Goal: Information Seeking & Learning: Learn about a topic

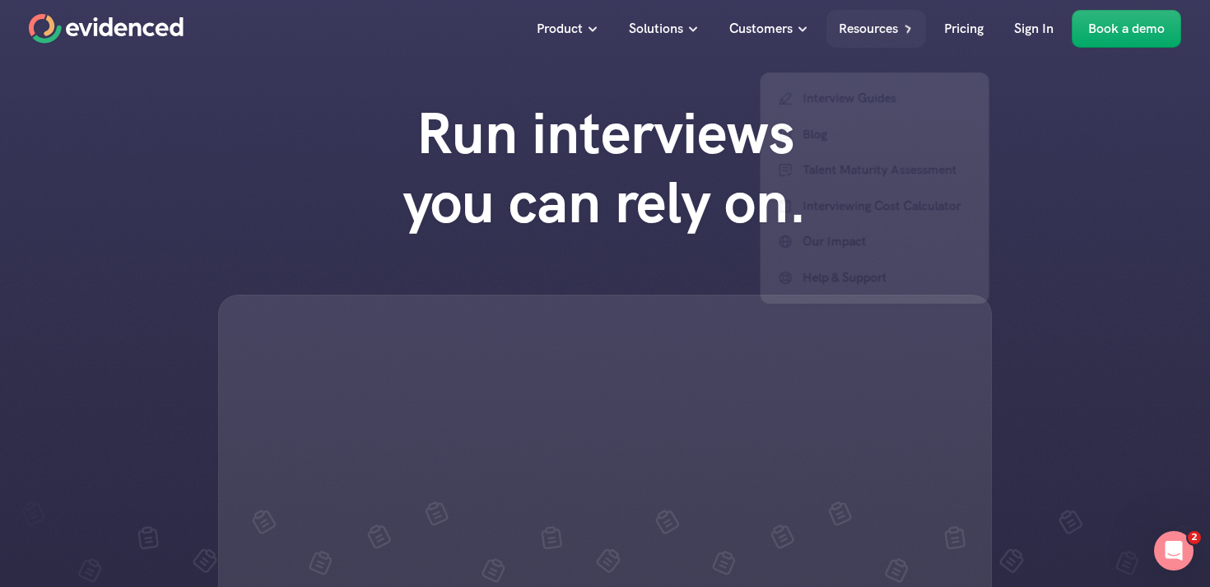
click at [1057, 103] on div "Run interviews you can rely on." at bounding box center [605, 396] width 1210 height 628
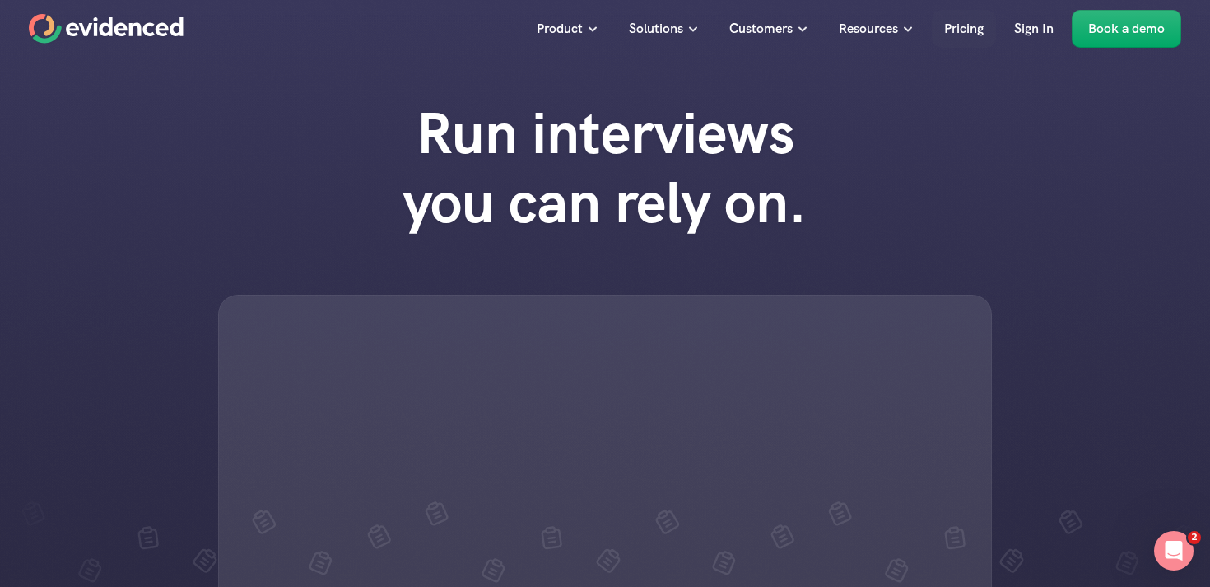
click at [977, 31] on p "Pricing" at bounding box center [964, 28] width 40 height 21
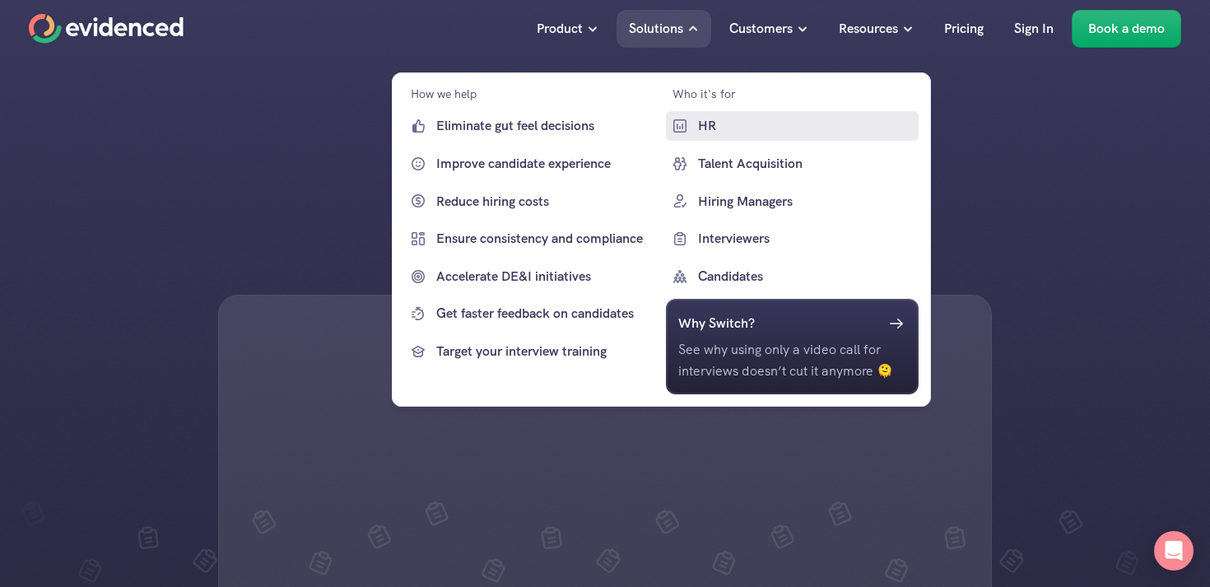
click at [702, 127] on p "HR" at bounding box center [805, 125] width 217 height 21
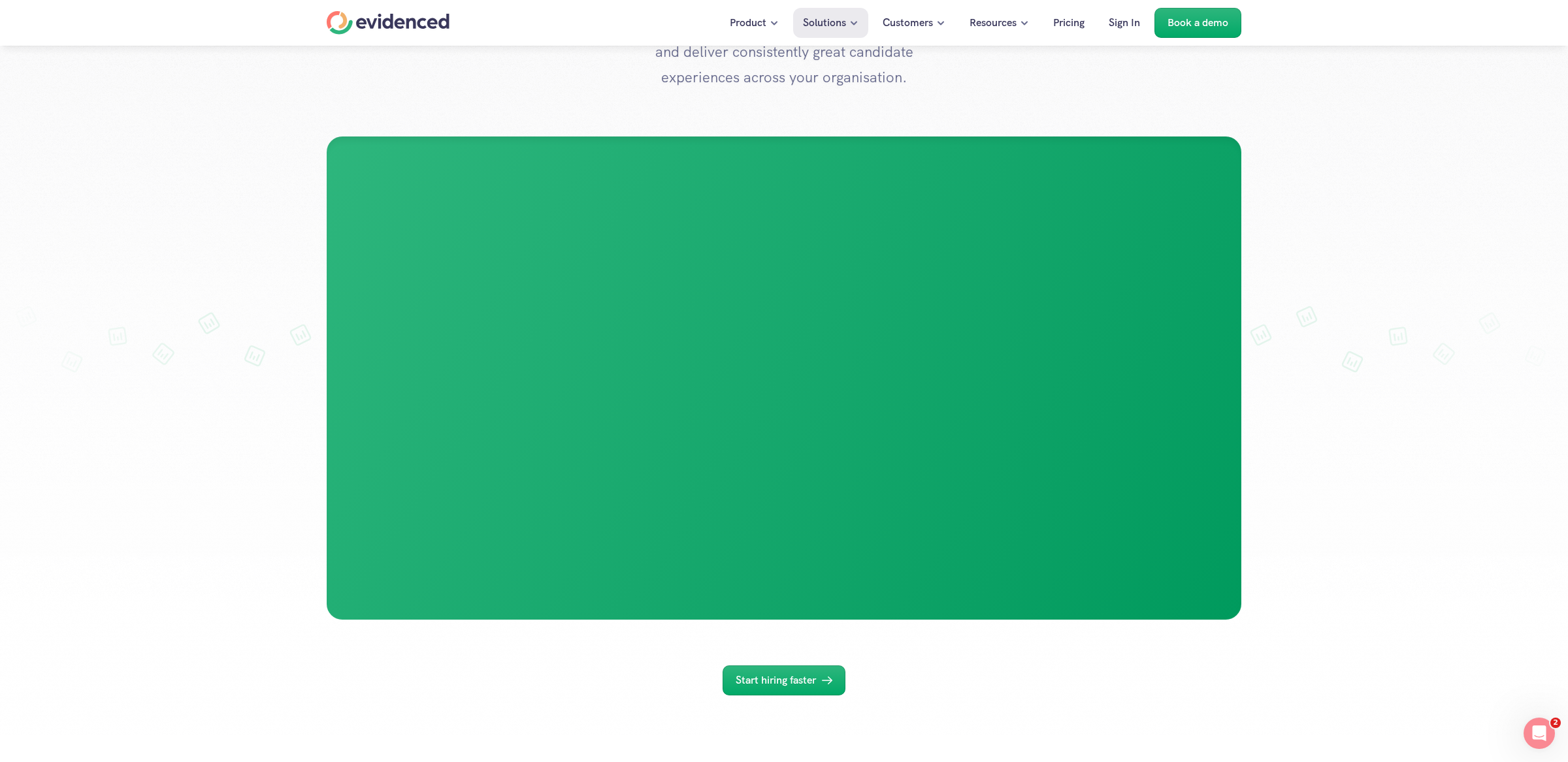
scroll to position [299, 0]
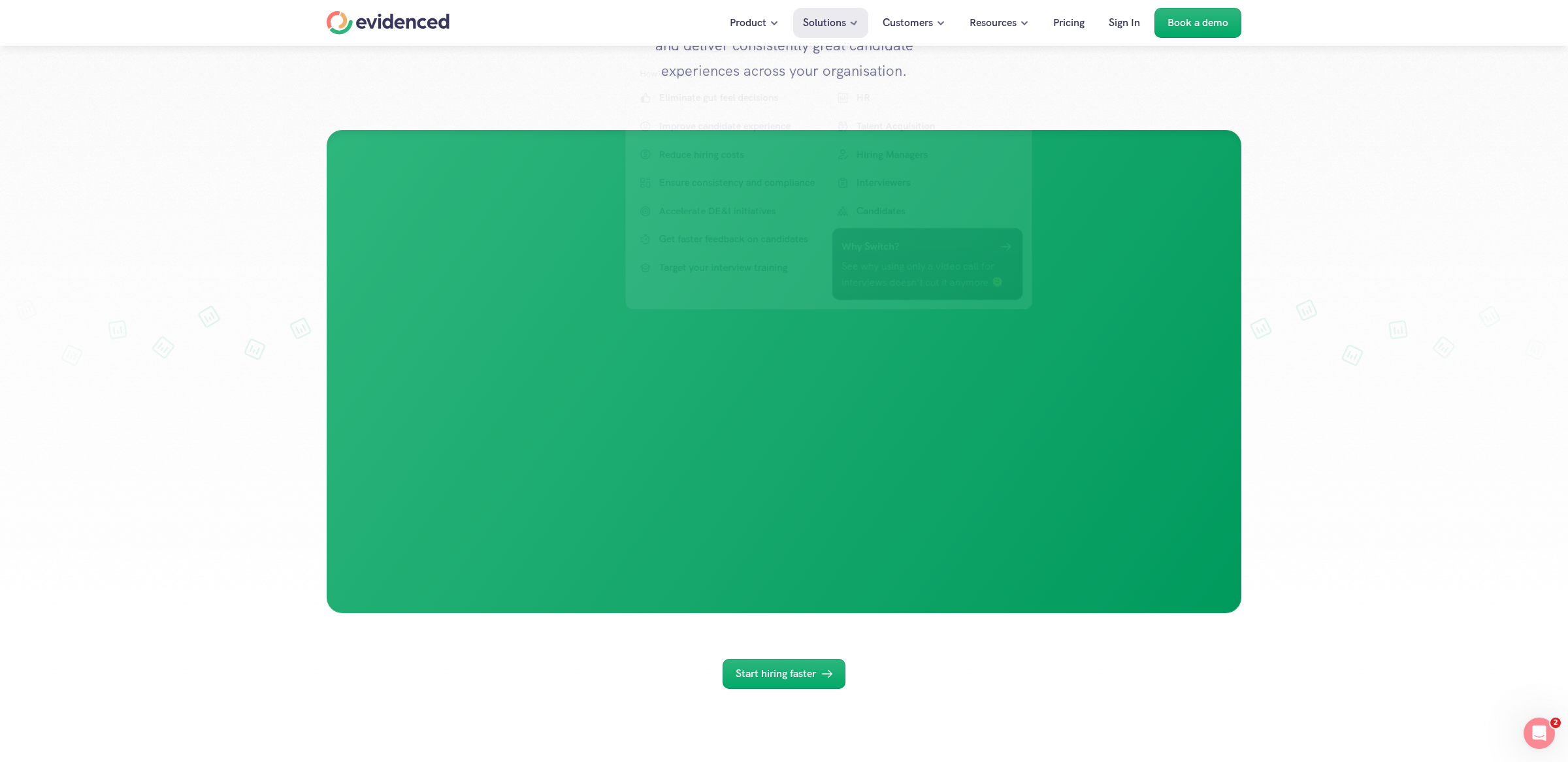
click at [960, 465] on div at bounding box center [784, 266] width 1568 height 1130
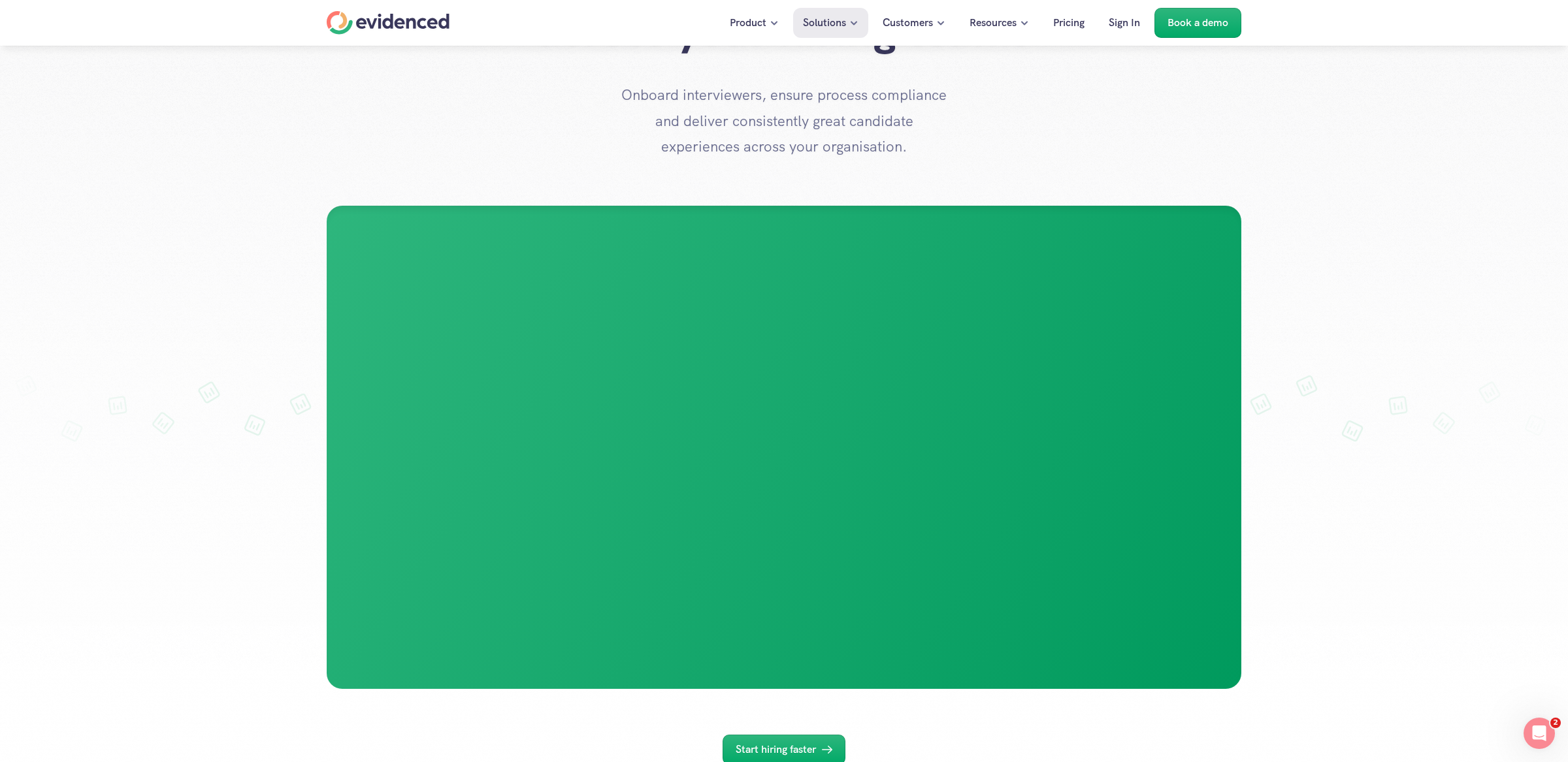
scroll to position [268, 0]
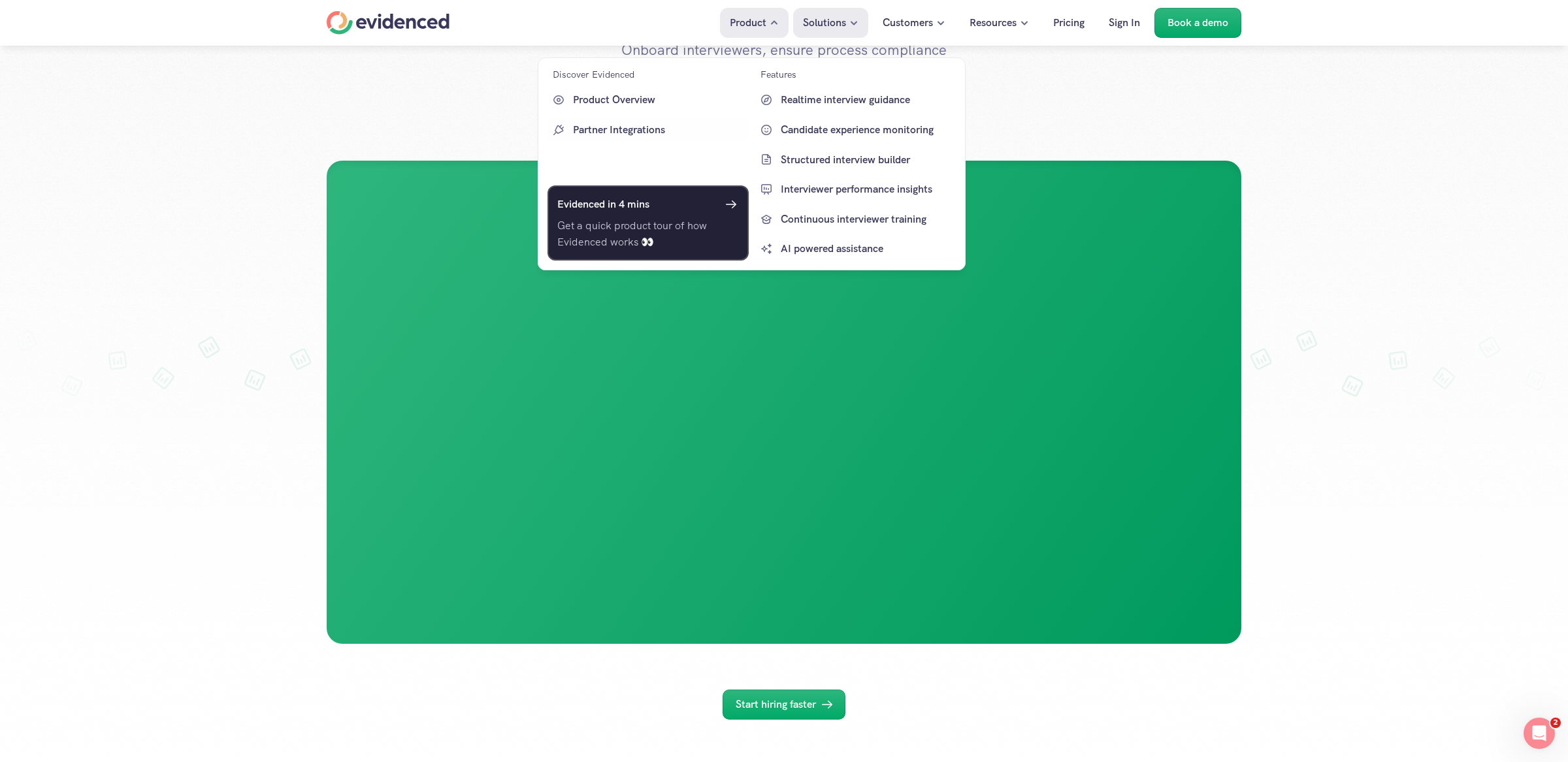
click at [671, 233] on p "Get a quick product tour of how Evidenced works 👀" at bounding box center [648, 234] width 182 height 33
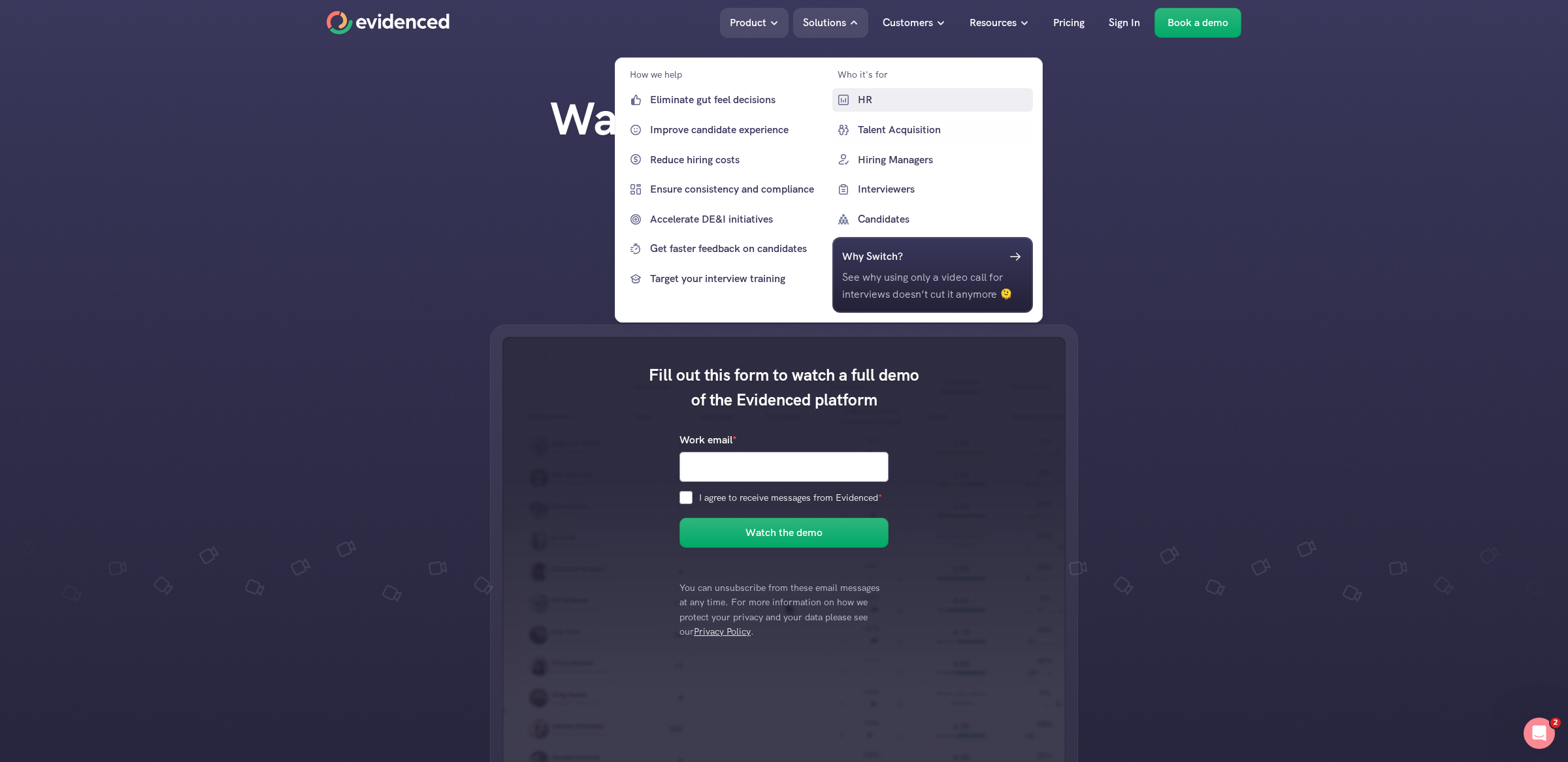
click at [866, 98] on p "HR" at bounding box center [943, 99] width 172 height 17
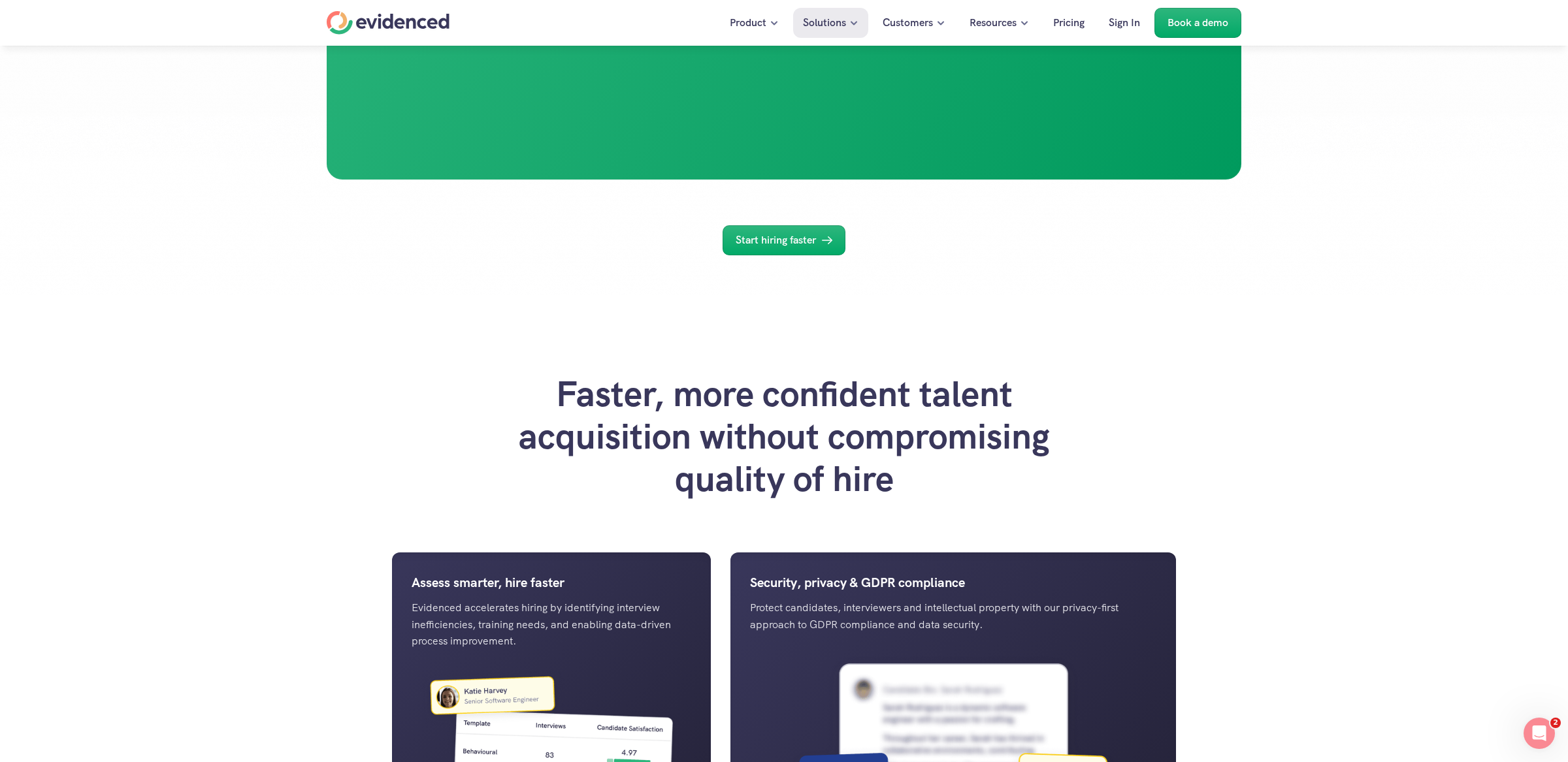
scroll to position [746, 0]
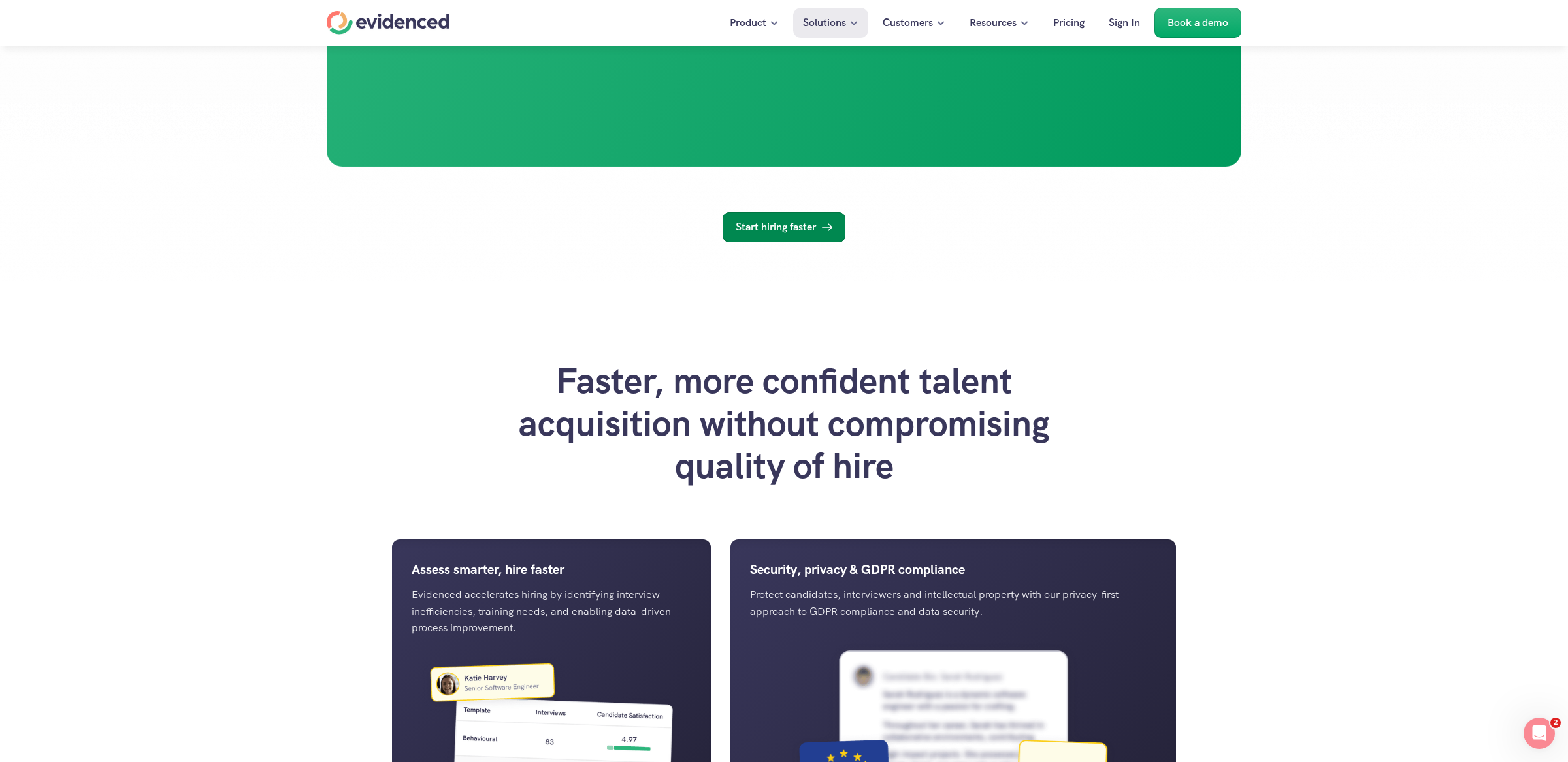
click at [762, 242] on link "Start hiring faster" at bounding box center [784, 227] width 123 height 30
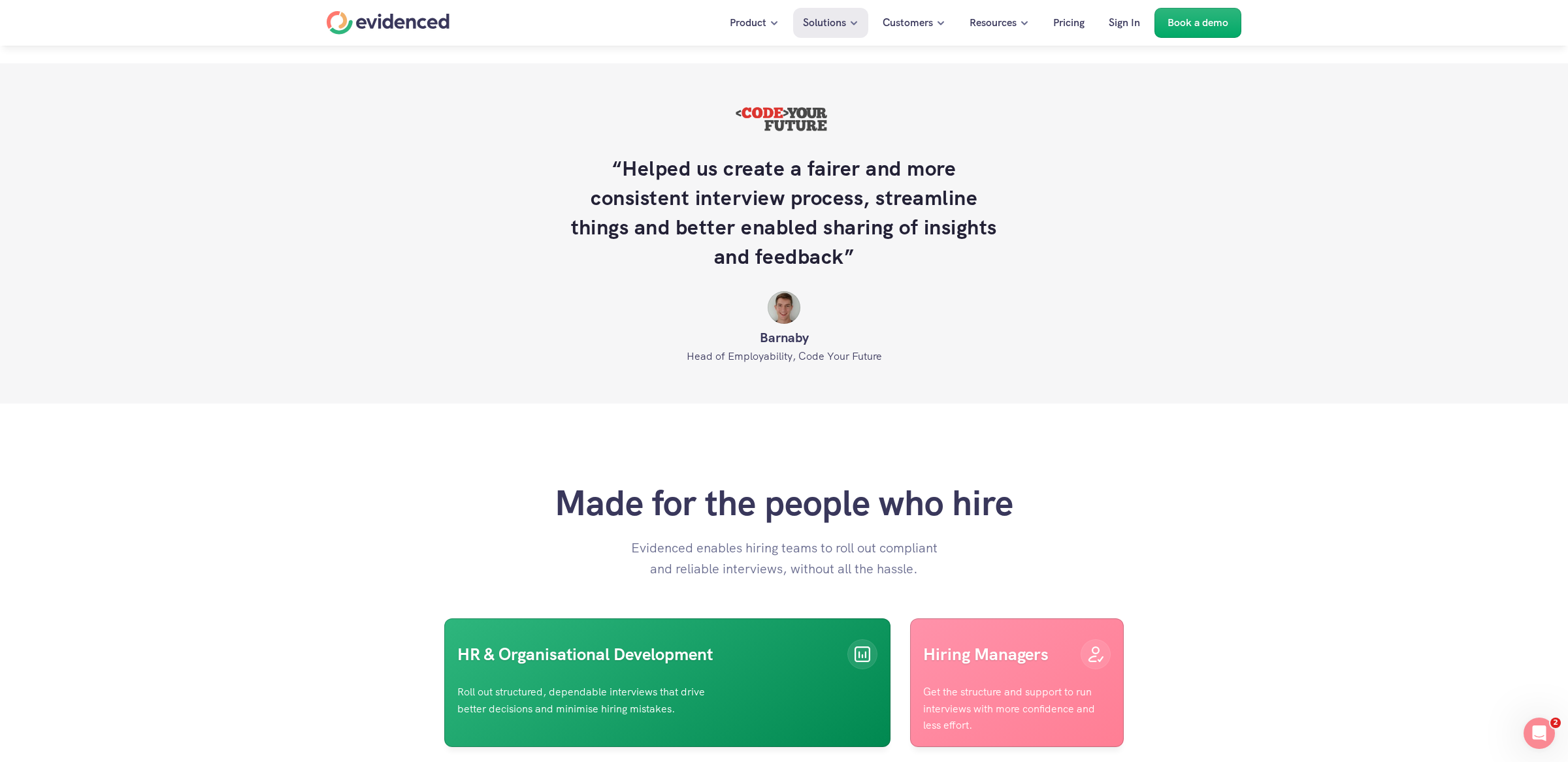
scroll to position [2835, 0]
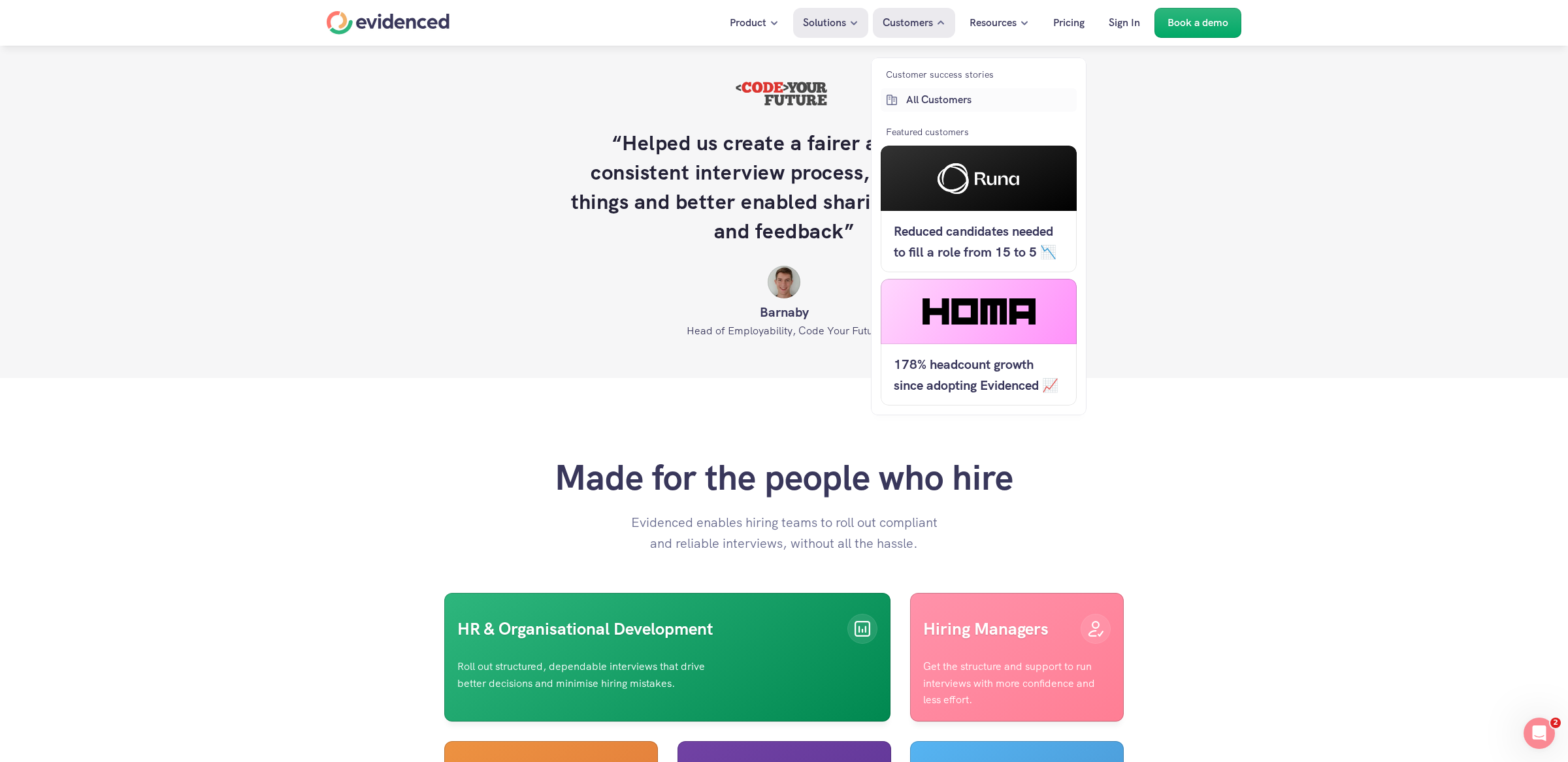
click at [931, 102] on p "All Customers" at bounding box center [989, 99] width 168 height 17
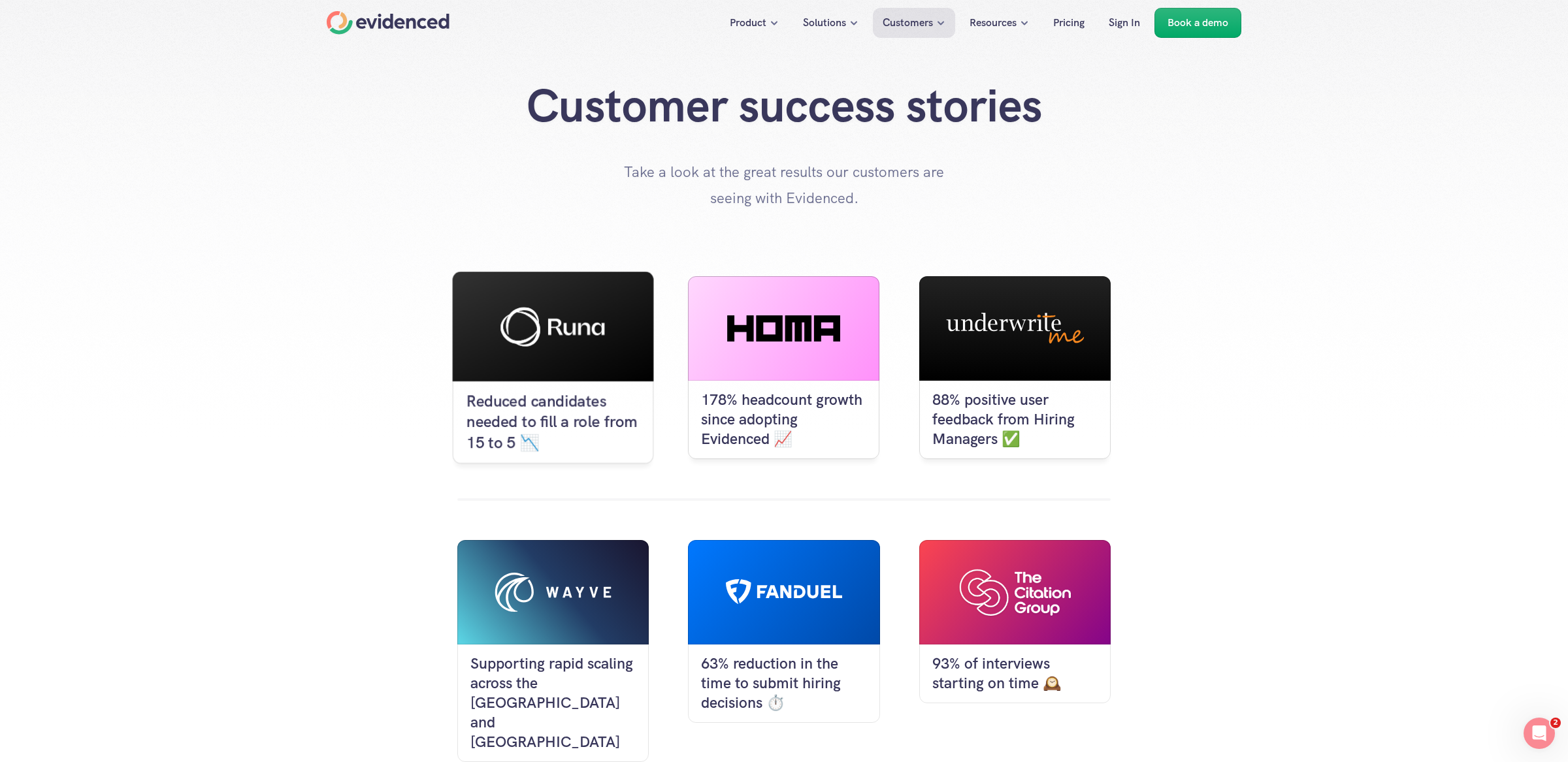
click at [498, 344] on div at bounding box center [553, 326] width 201 height 110
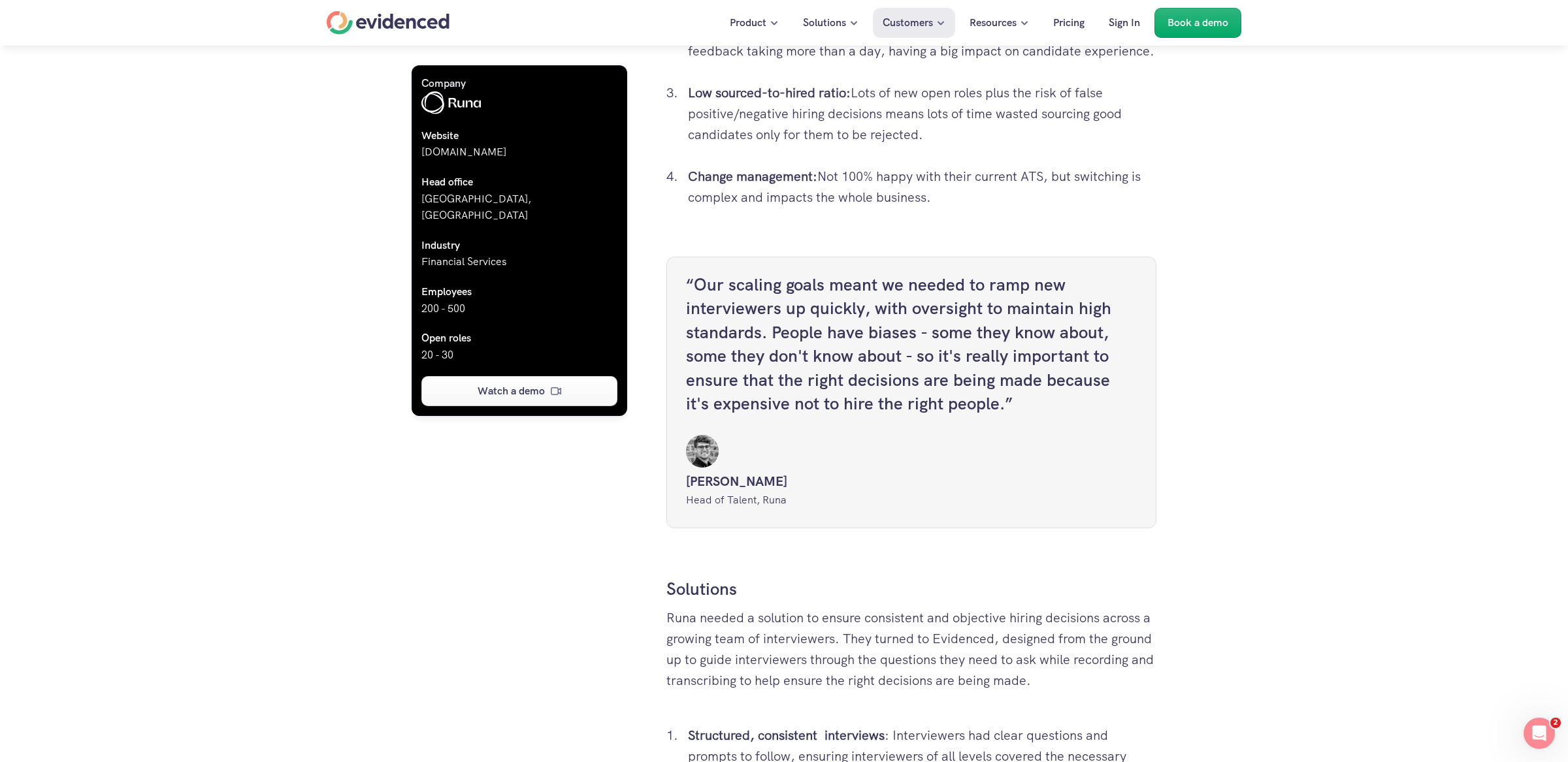
scroll to position [1385, 0]
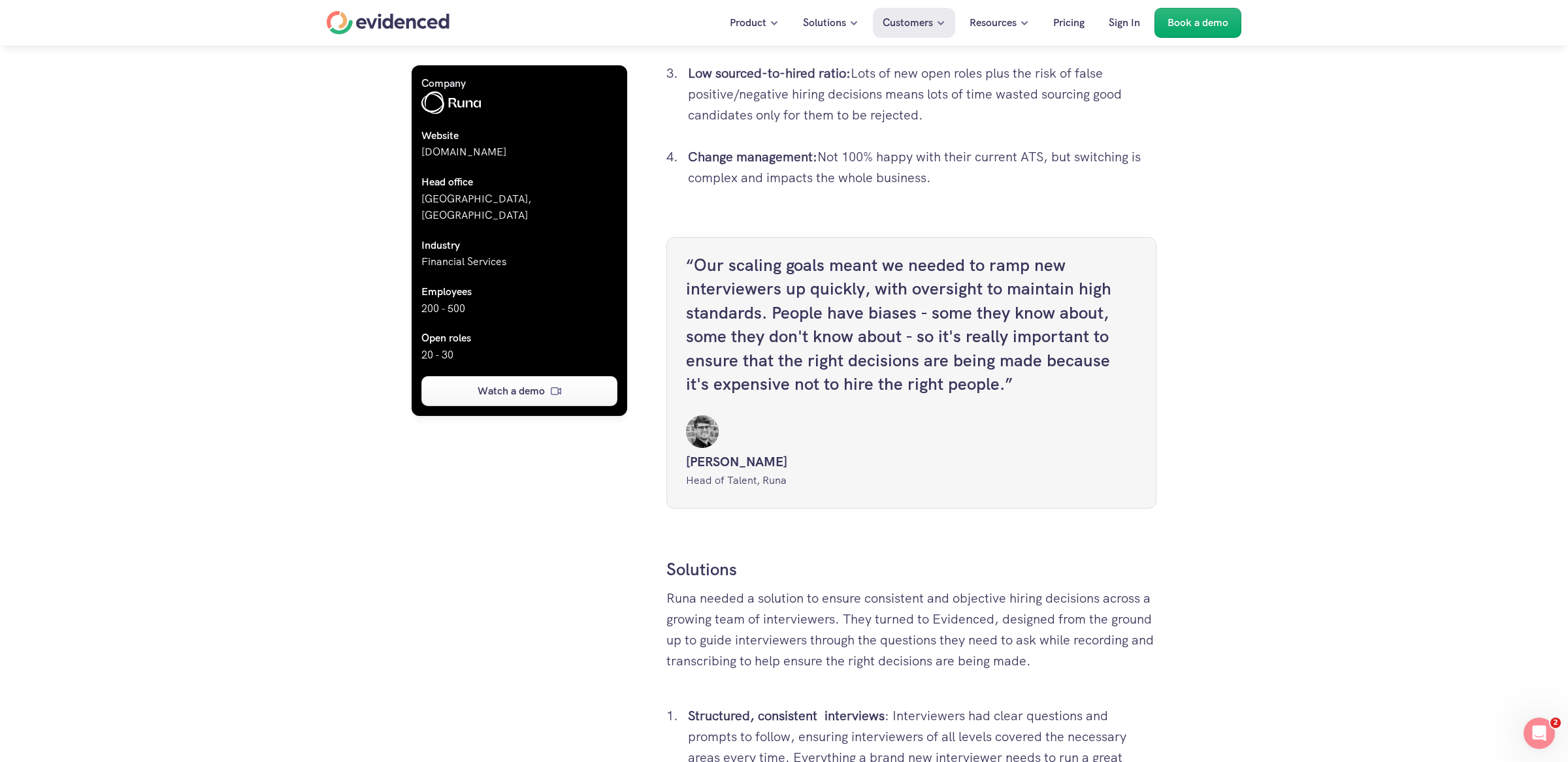
drag, startPoint x: 774, startPoint y: 342, endPoint x: 1006, endPoint y: 420, distance: 244.8
click at [960, 396] on h4 "“Our scaling goals meant we needed to ramp new interviewers up quickly, with ov…" at bounding box center [911, 324] width 451 height 142
copy h4 "People have biases - some they know about, some they don't know about - so it's…"
click at [849, 465] on p "Head of Talent, Runa" at bounding box center [911, 480] width 451 height 17
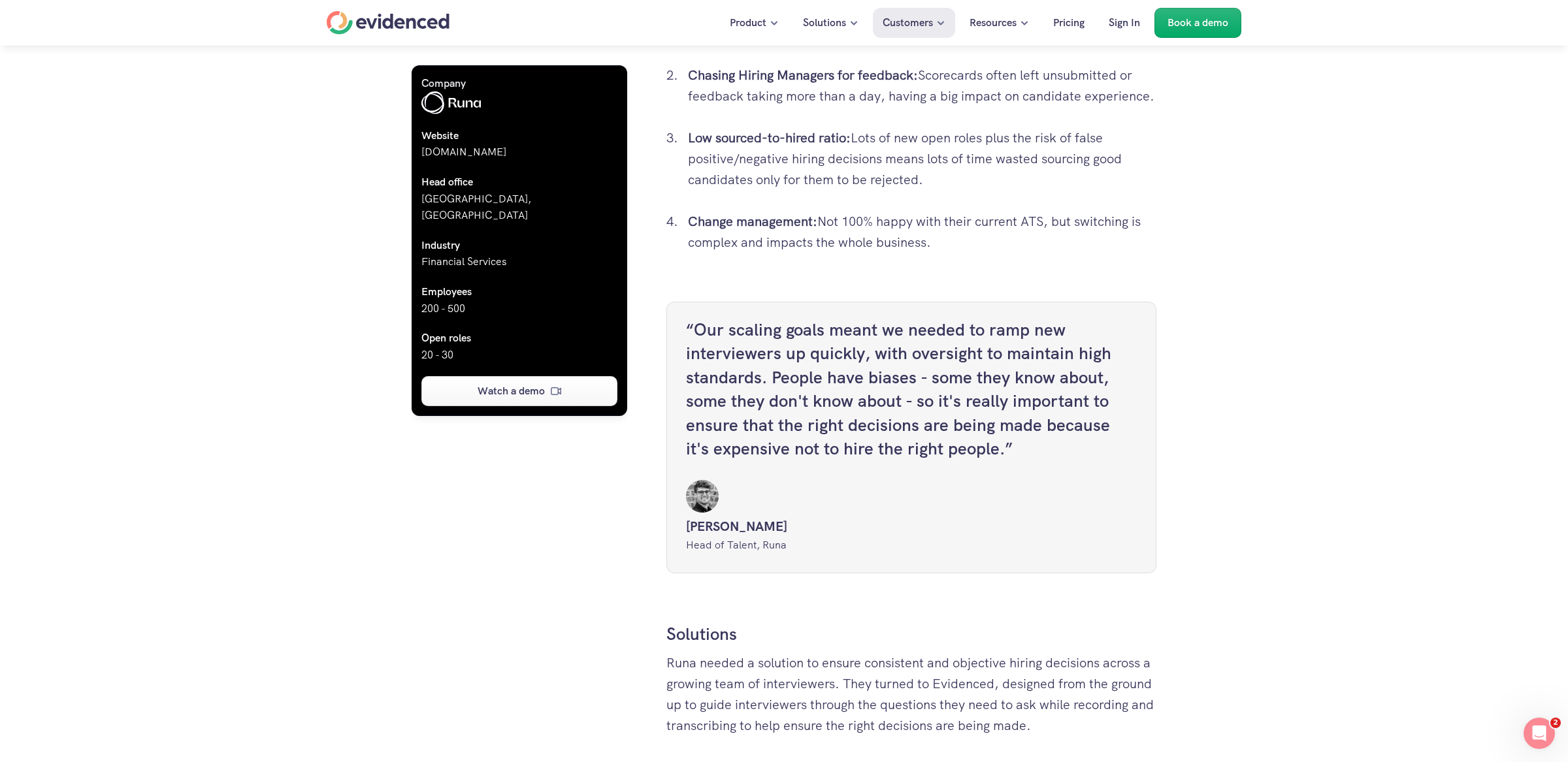
scroll to position [1317, 0]
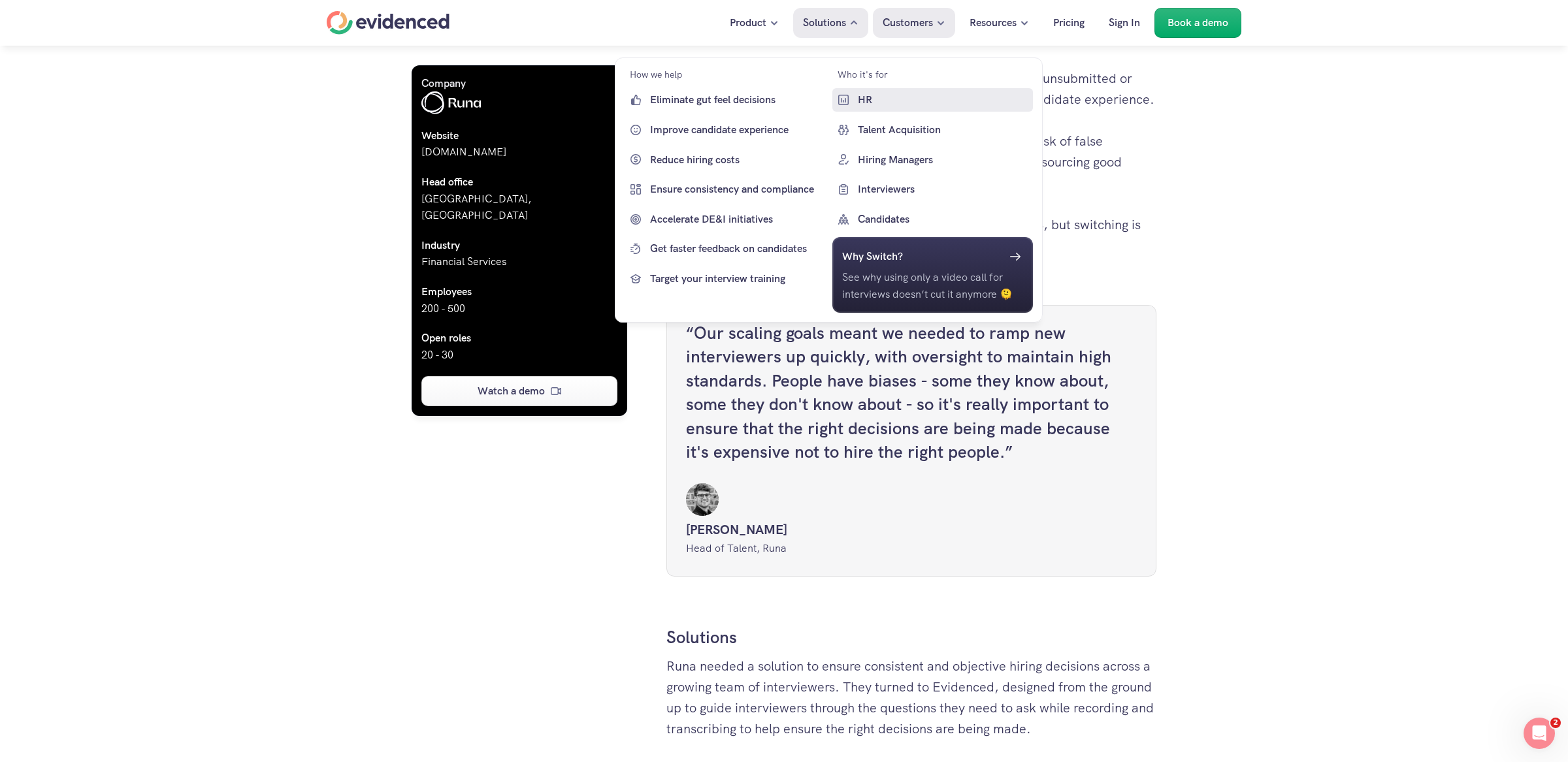
click at [851, 101] on link "HR" at bounding box center [932, 100] width 201 height 24
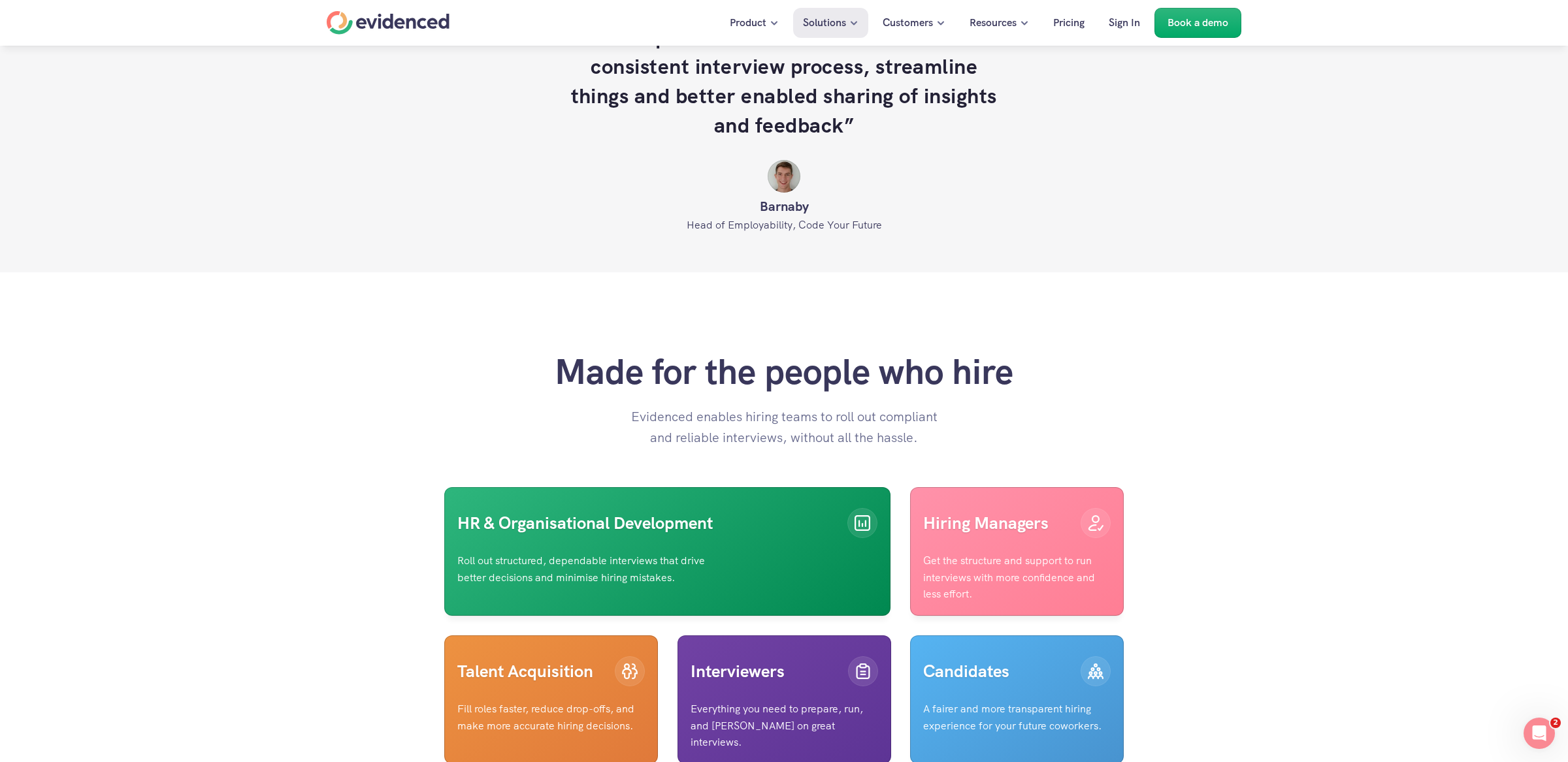
scroll to position [2957, 0]
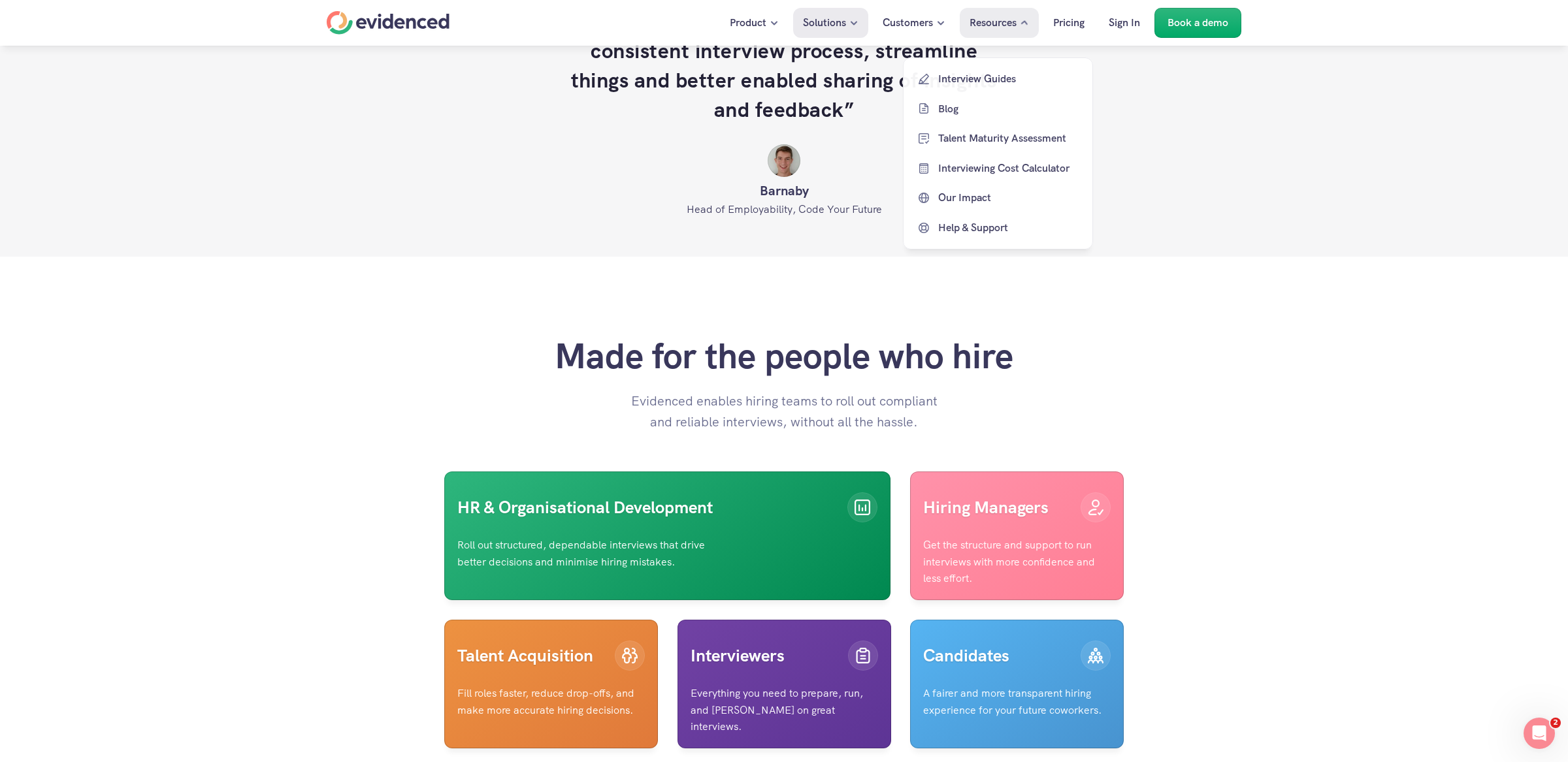
click at [960, 20] on p "Resources" at bounding box center [992, 22] width 47 height 17
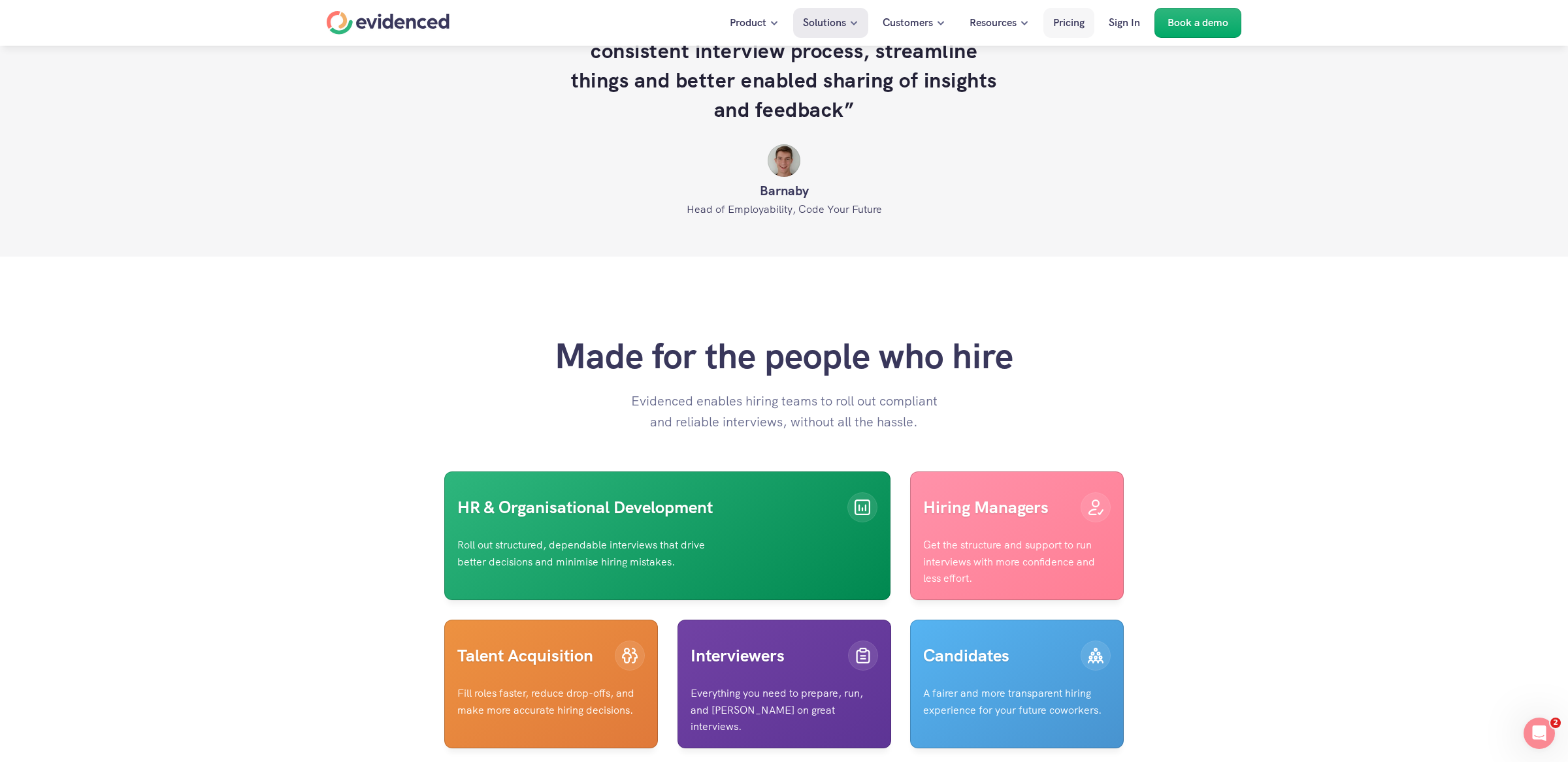
click at [960, 25] on p "Pricing" at bounding box center [1069, 22] width 32 height 17
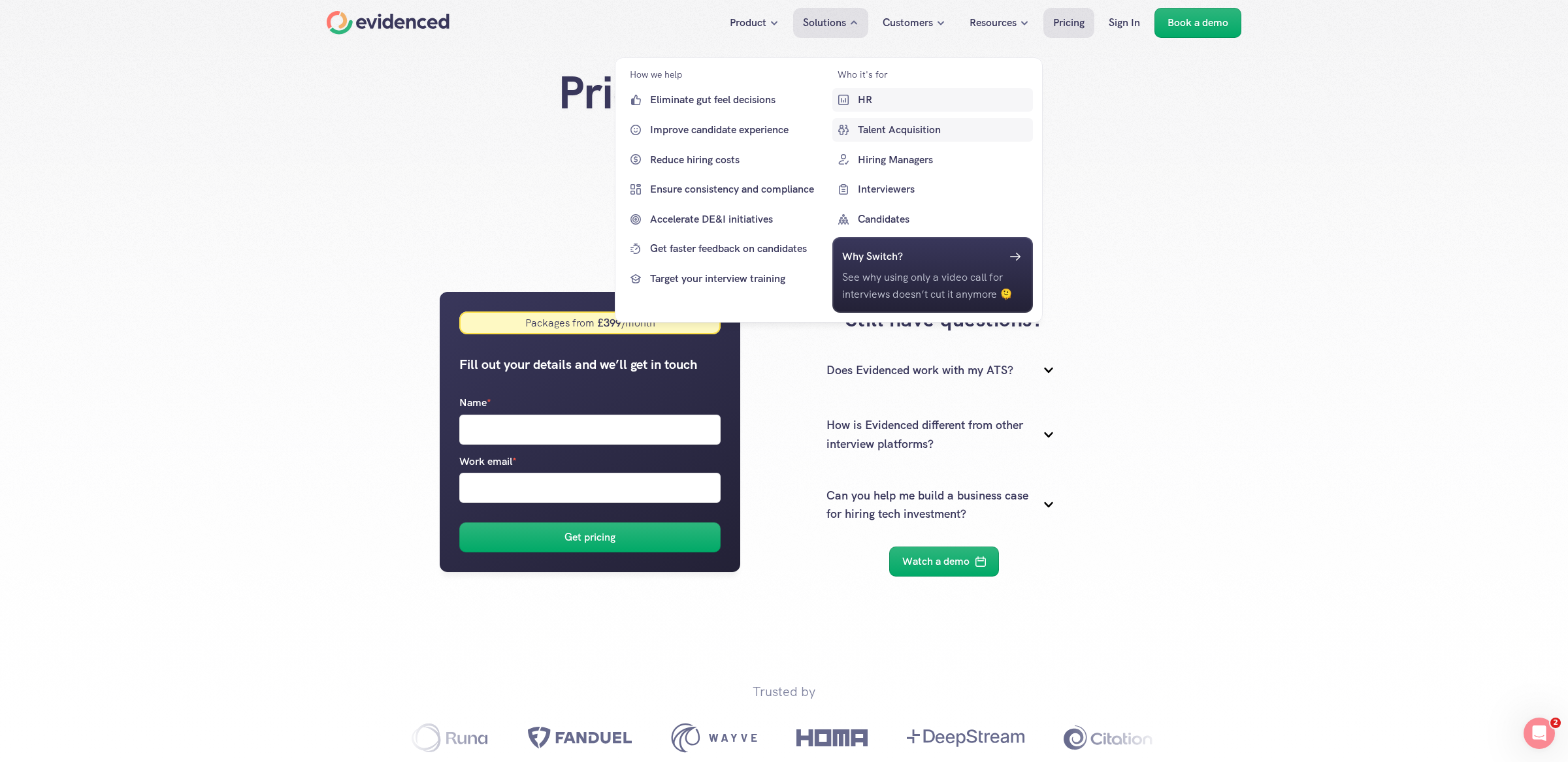
click at [860, 95] on p "HR" at bounding box center [943, 99] width 172 height 17
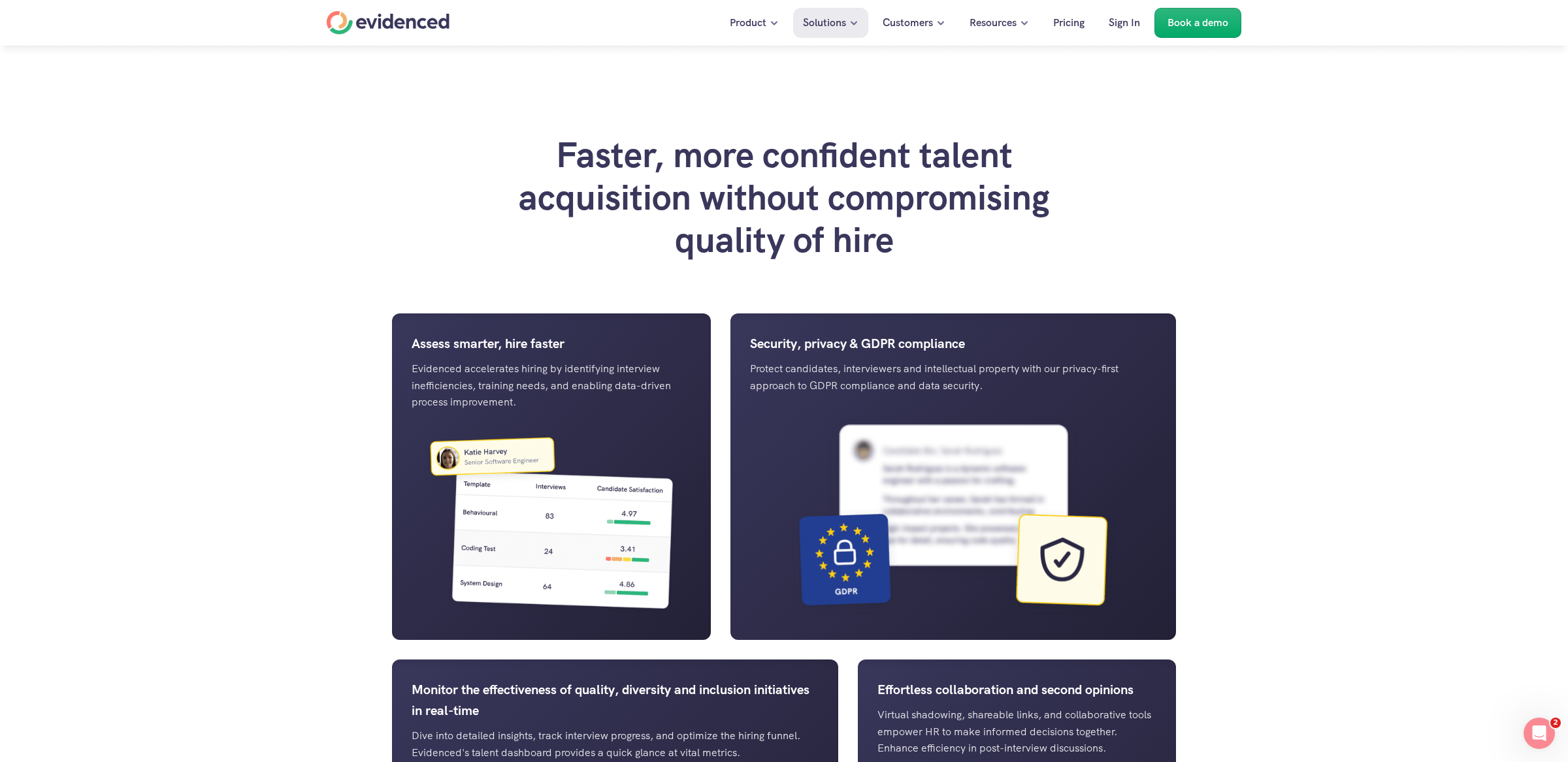
scroll to position [958, 0]
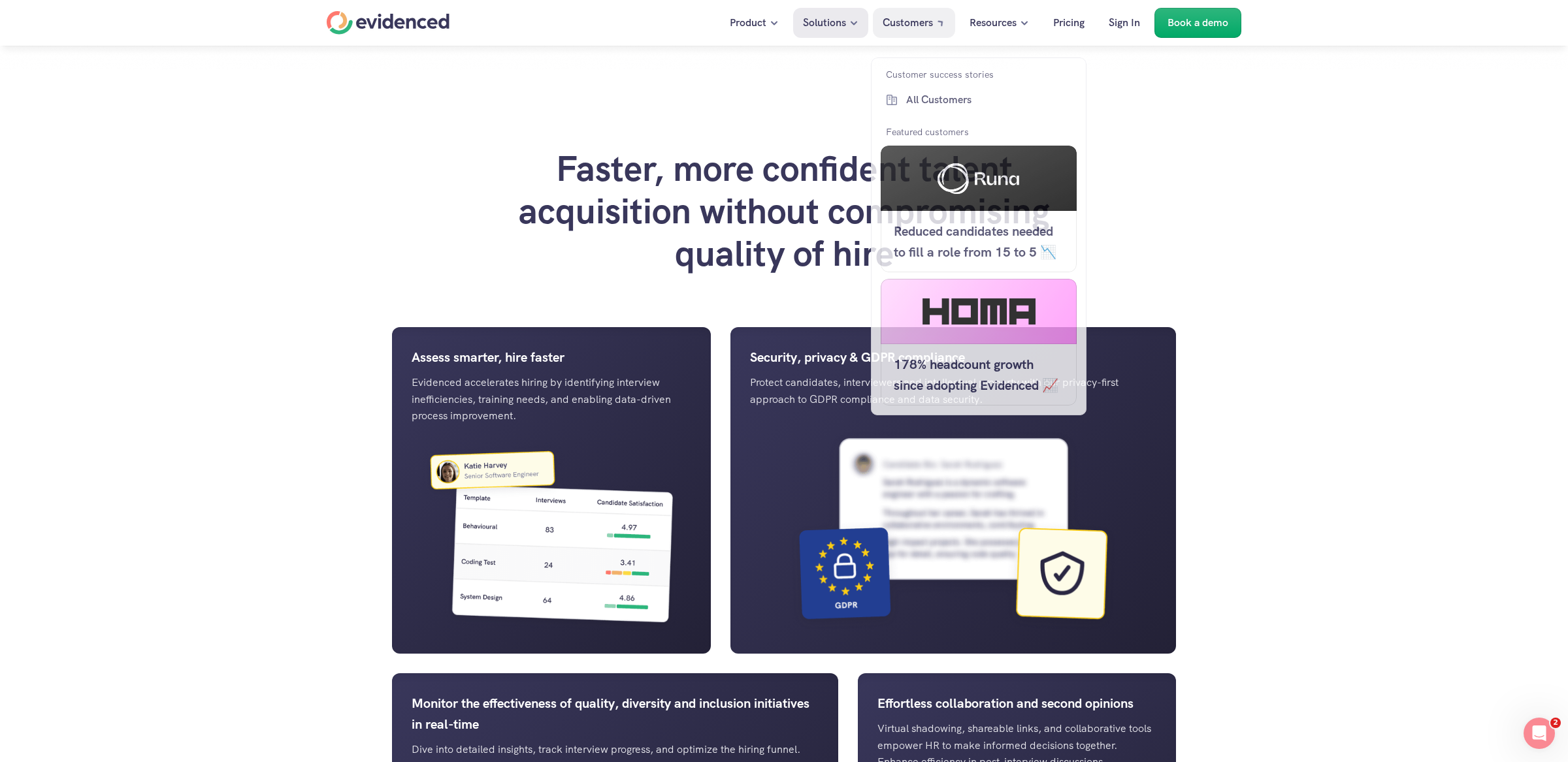
click at [913, 25] on p "Customers" at bounding box center [907, 22] width 50 height 17
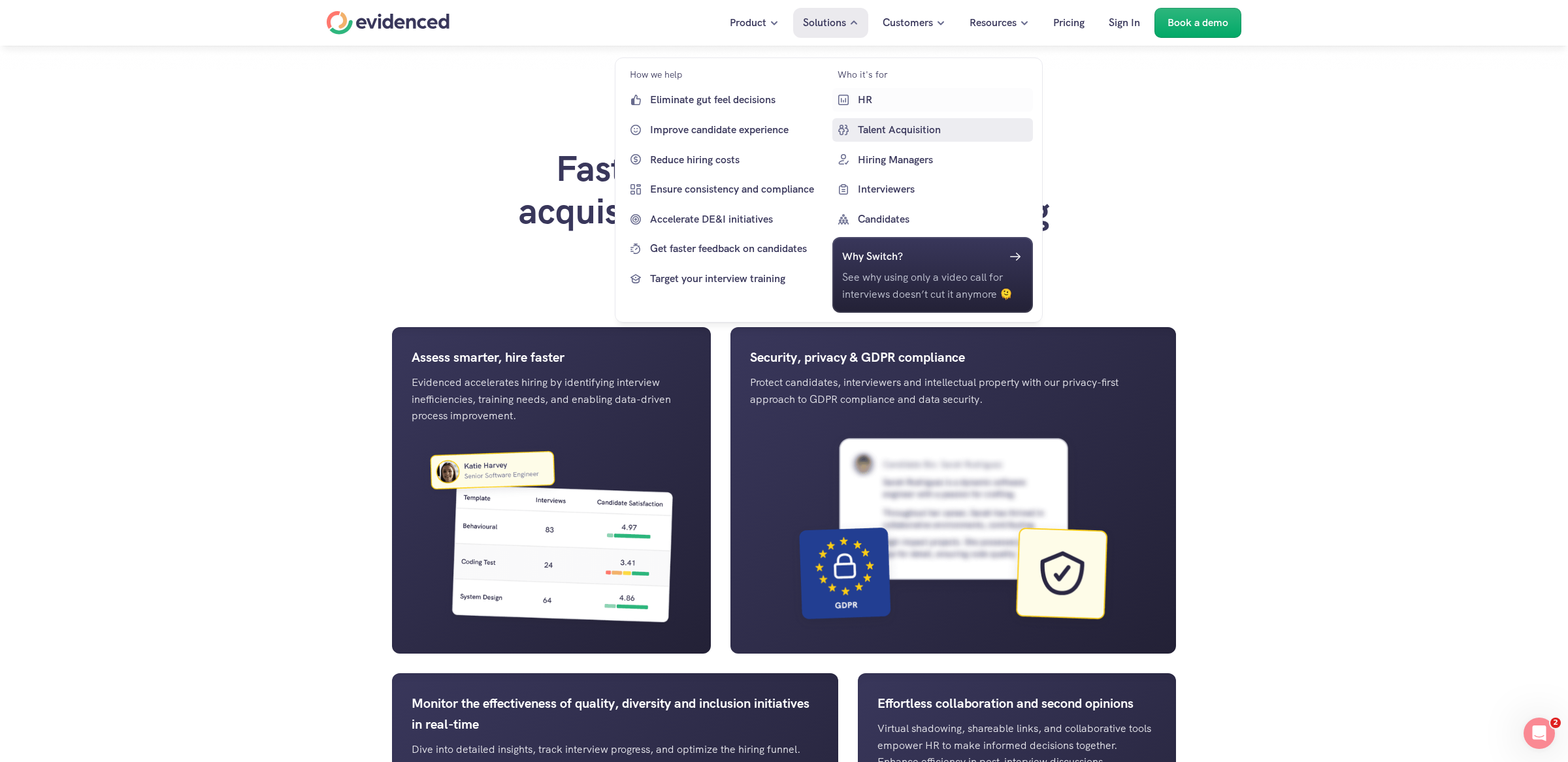
click at [885, 132] on p "Talent Acquisition" at bounding box center [943, 129] width 172 height 17
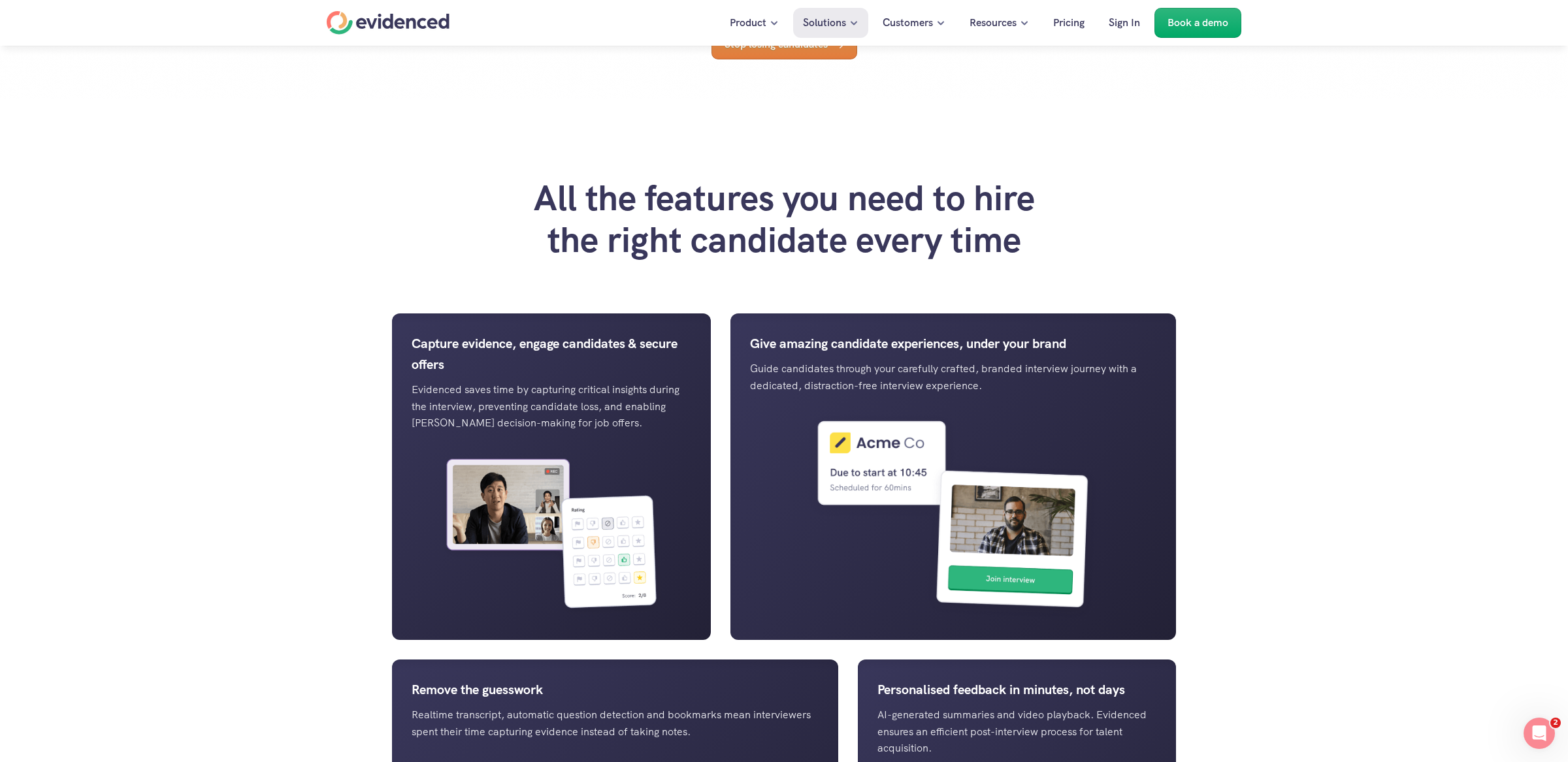
scroll to position [905, 0]
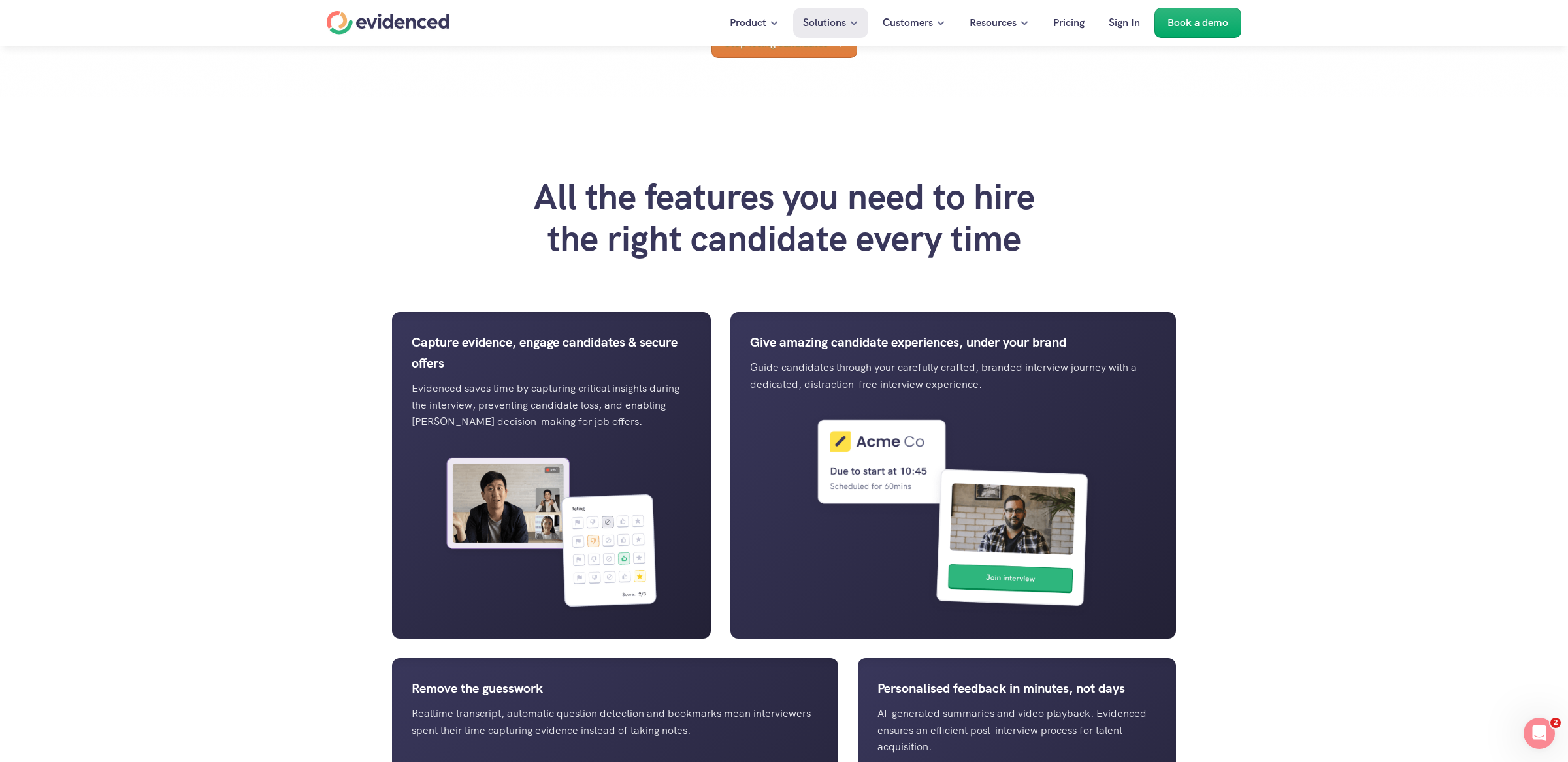
click at [408, 21] on div "Home" at bounding box center [387, 23] width 123 height 24
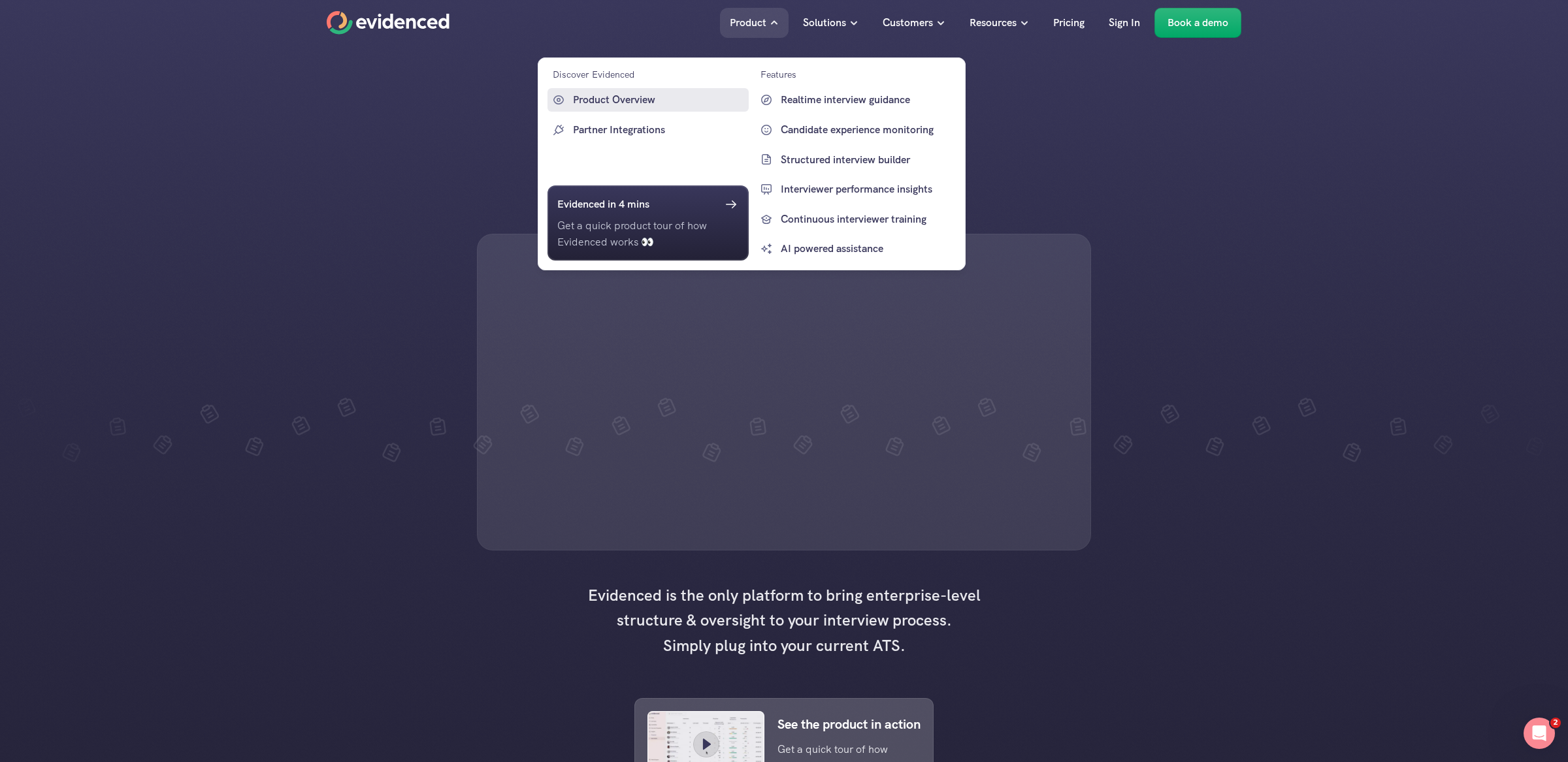
click at [659, 98] on p "Product Overview" at bounding box center [659, 99] width 172 height 17
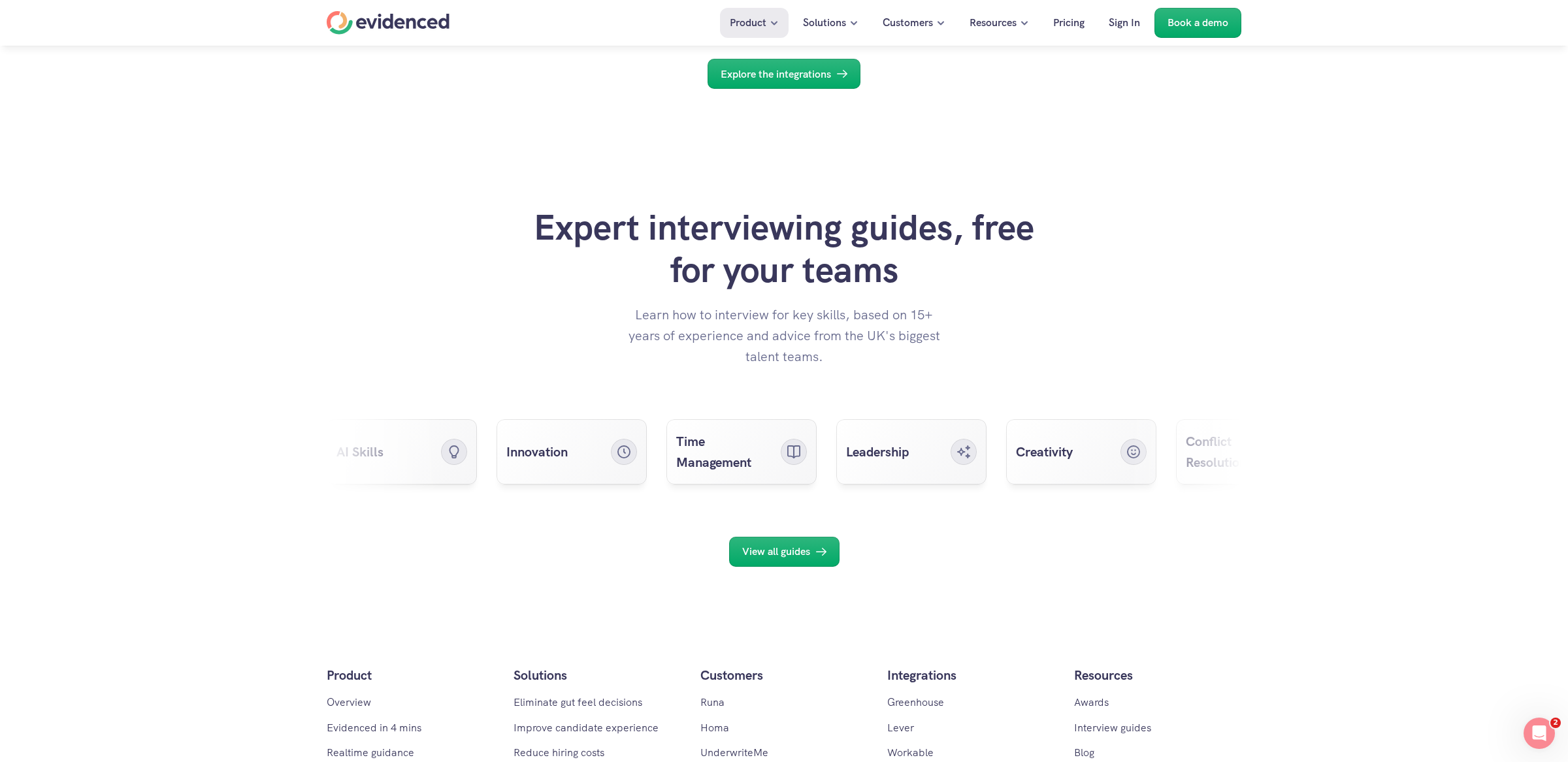
scroll to position [4851, 0]
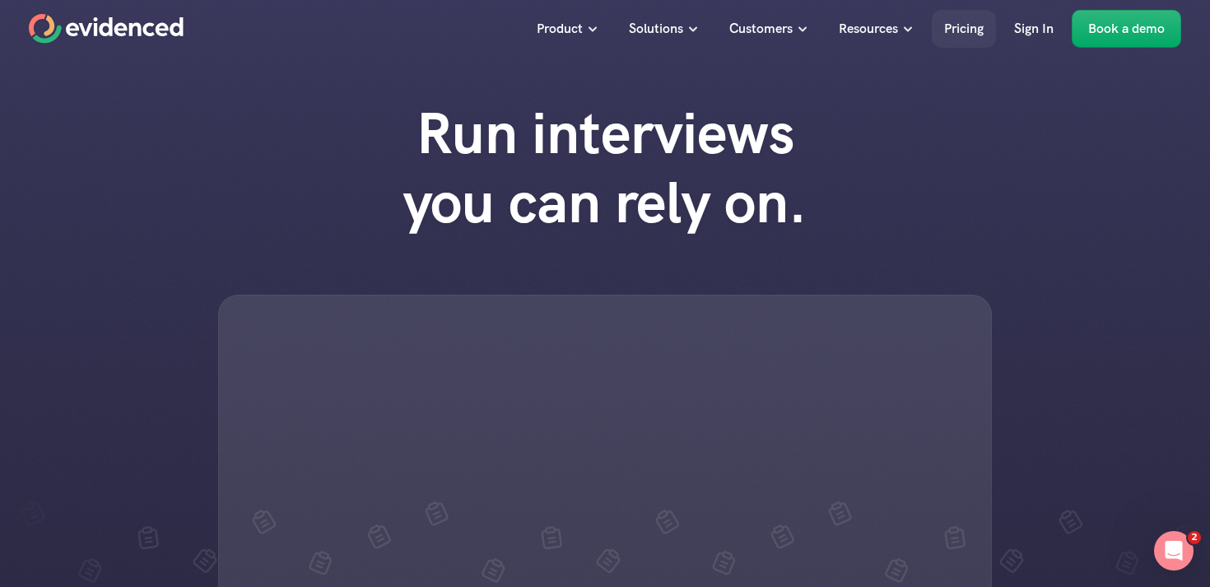
click at [968, 24] on p "Pricing" at bounding box center [964, 28] width 40 height 21
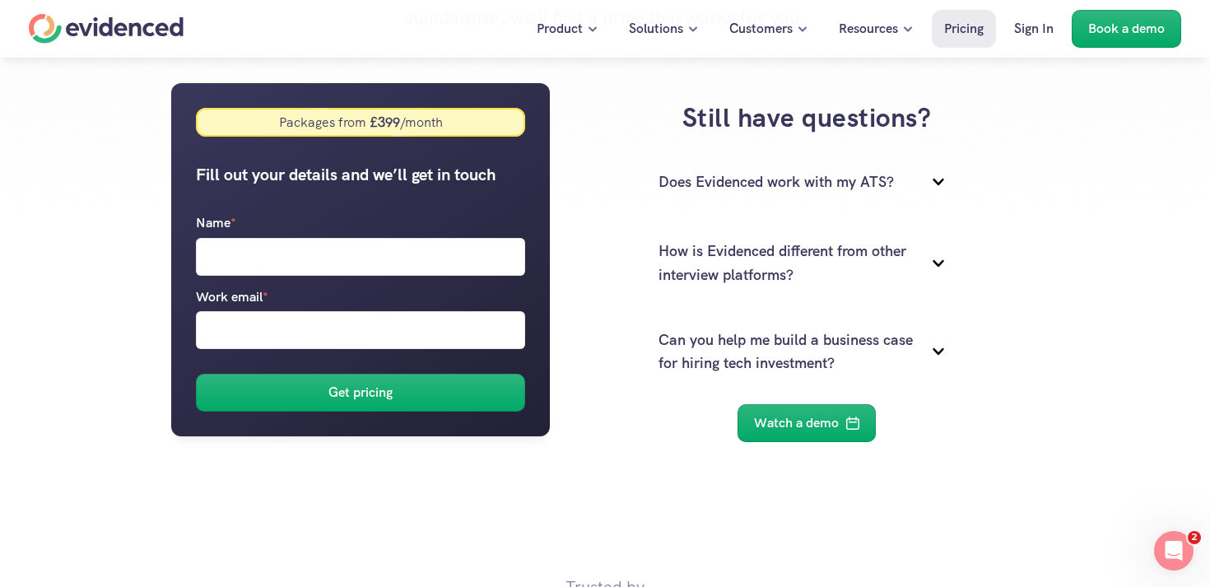
scroll to position [283, 0]
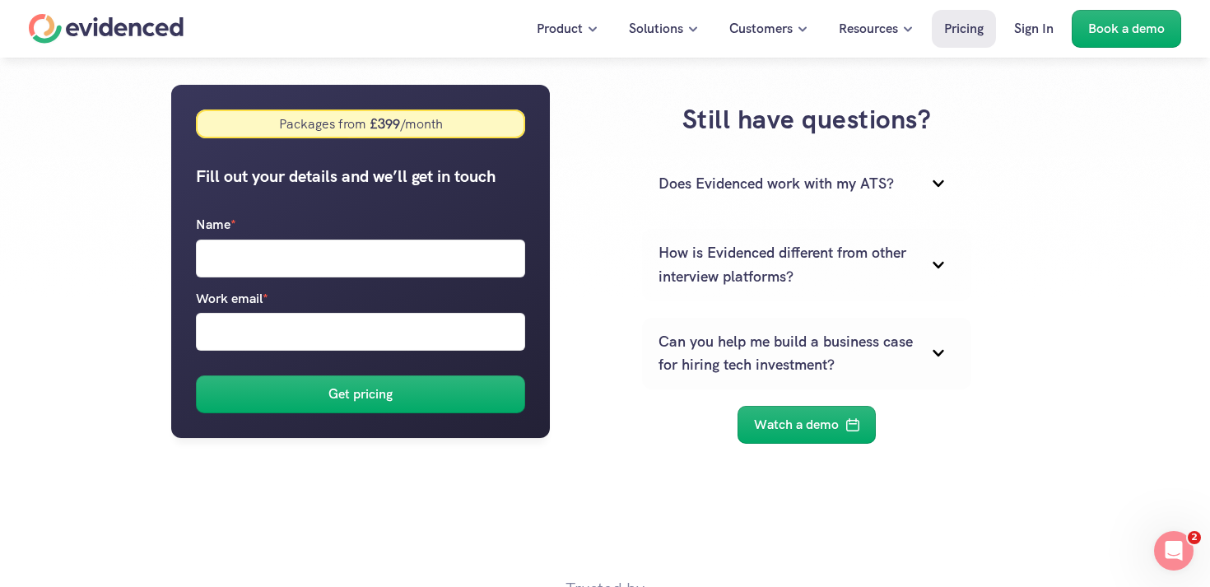
click at [819, 272] on p "How is Evidenced different from other interview platforms?" at bounding box center [785, 265] width 255 height 48
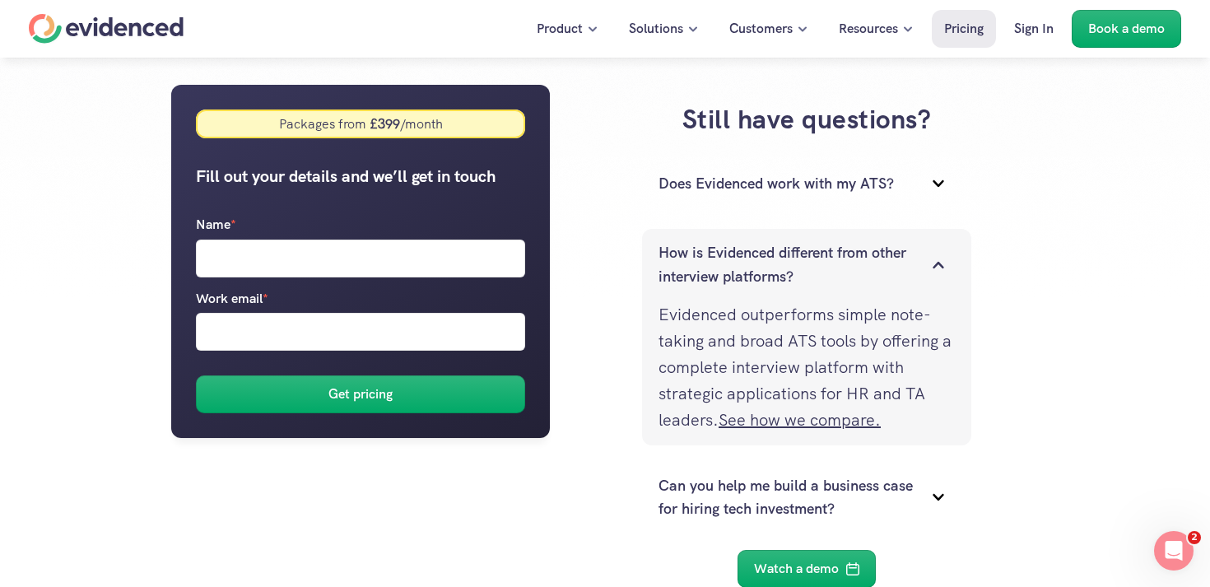
scroll to position [296, 0]
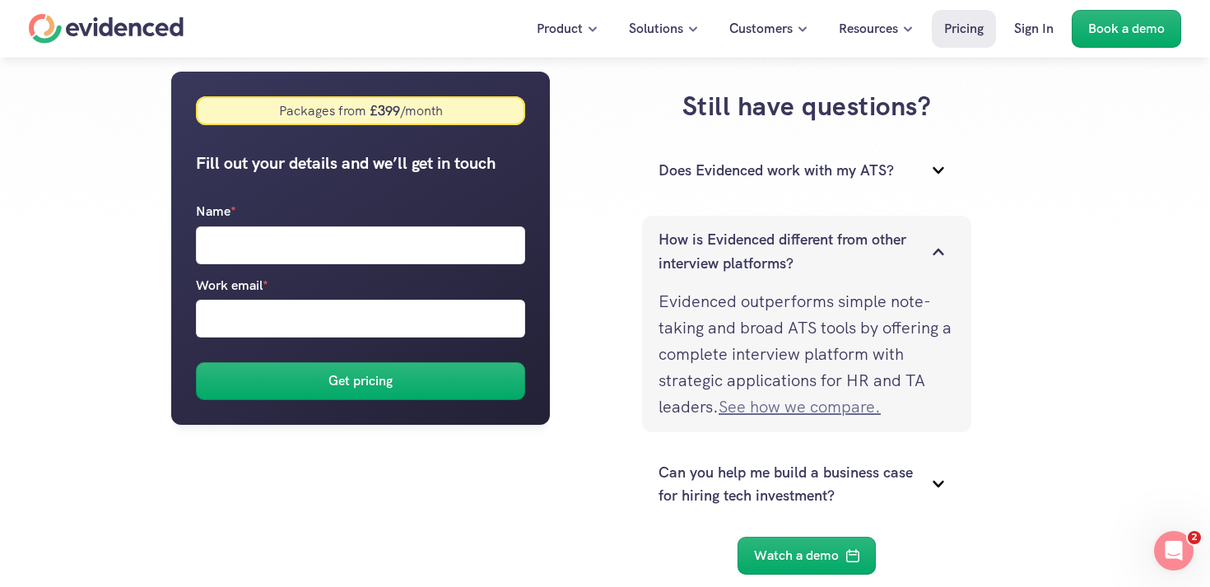
click at [771, 409] on link "See how we compare." at bounding box center [799, 406] width 162 height 21
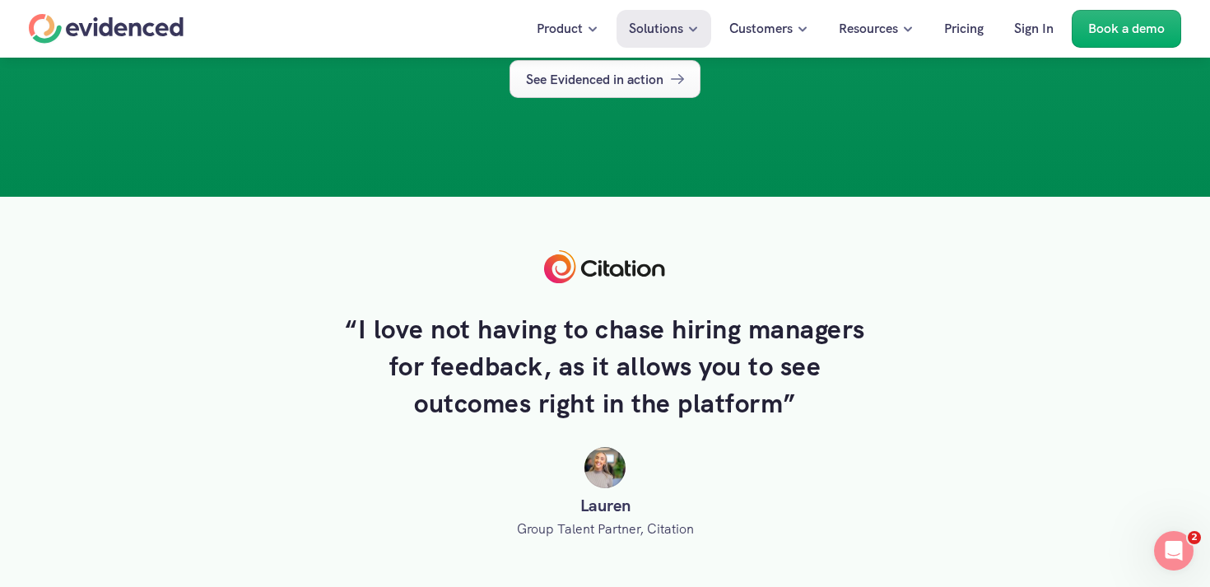
scroll to position [2232, 0]
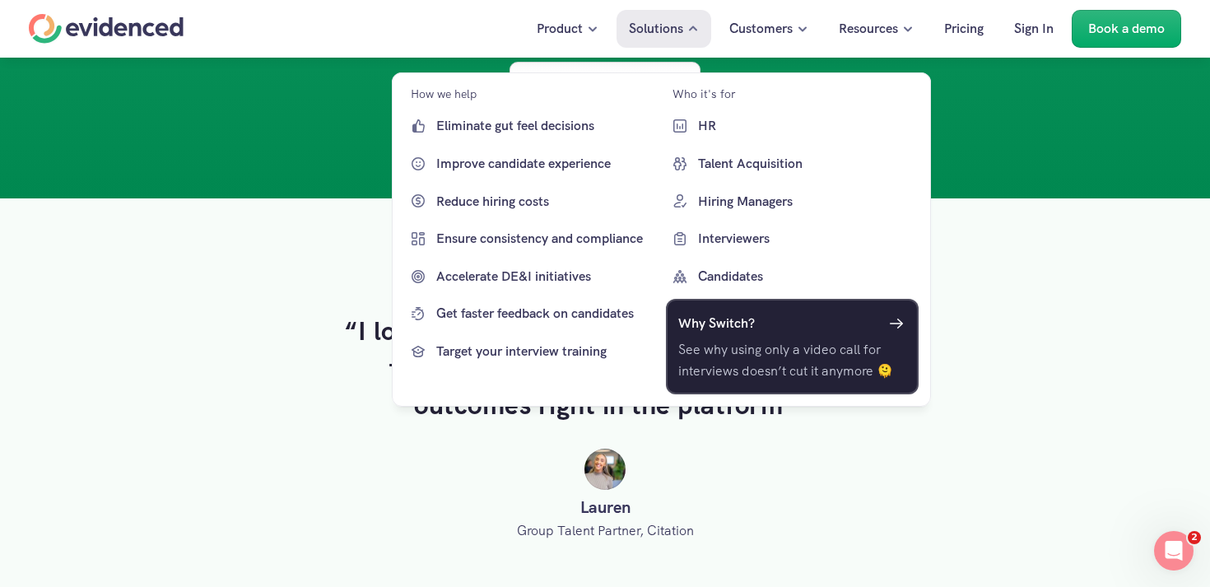
click at [799, 324] on div "Why Switch?" at bounding box center [791, 323] width 229 height 24
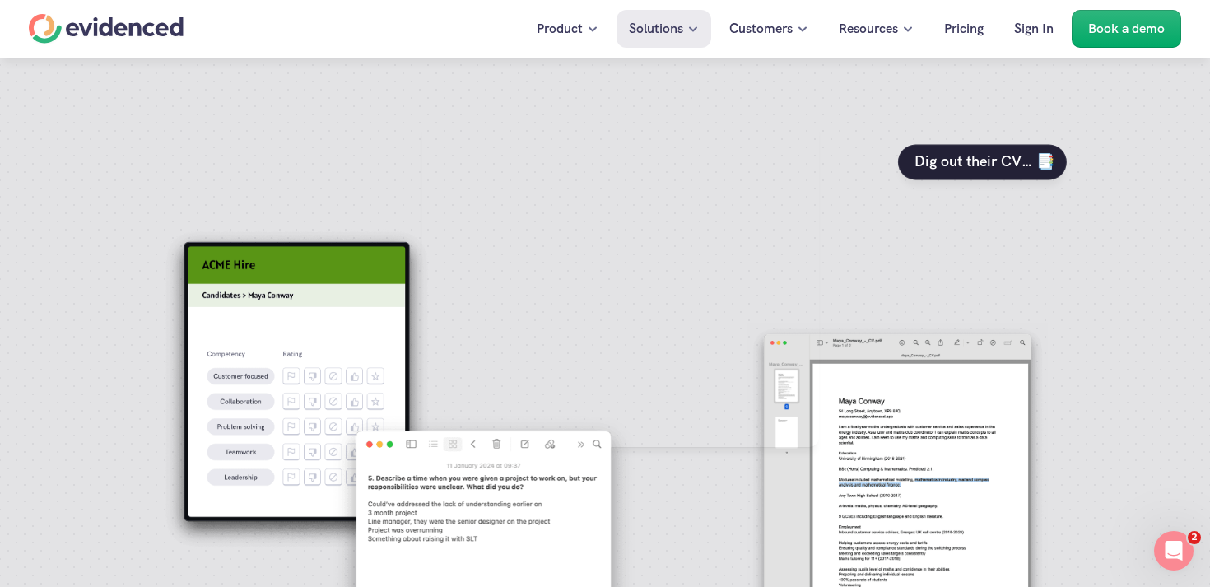
scroll to position [0, 0]
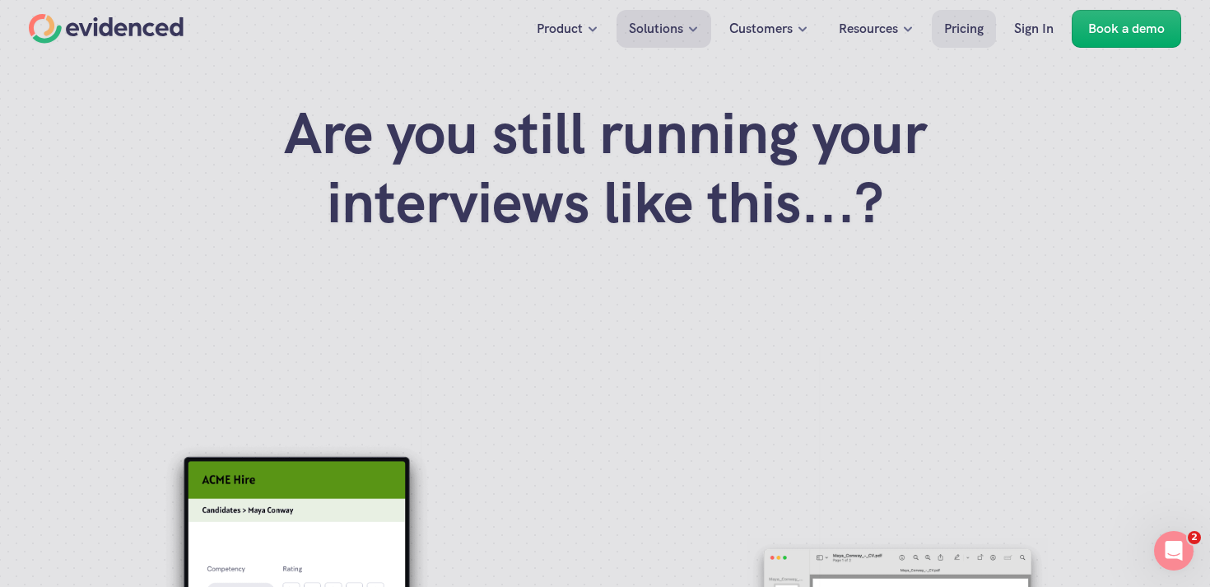
click at [959, 27] on p "Pricing" at bounding box center [964, 28] width 40 height 21
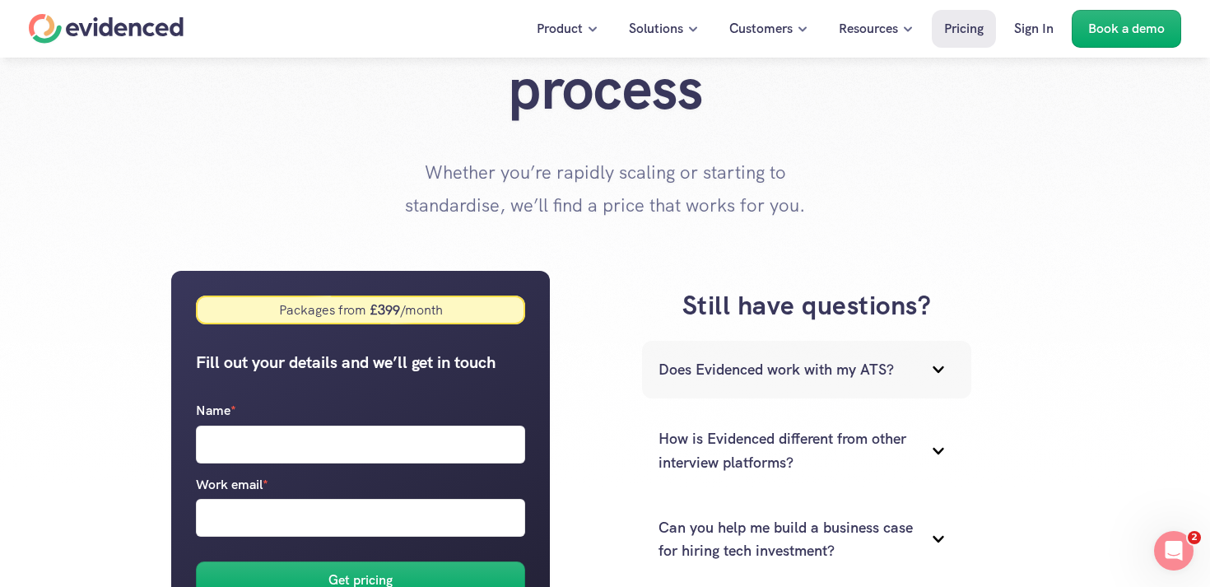
scroll to position [147, 0]
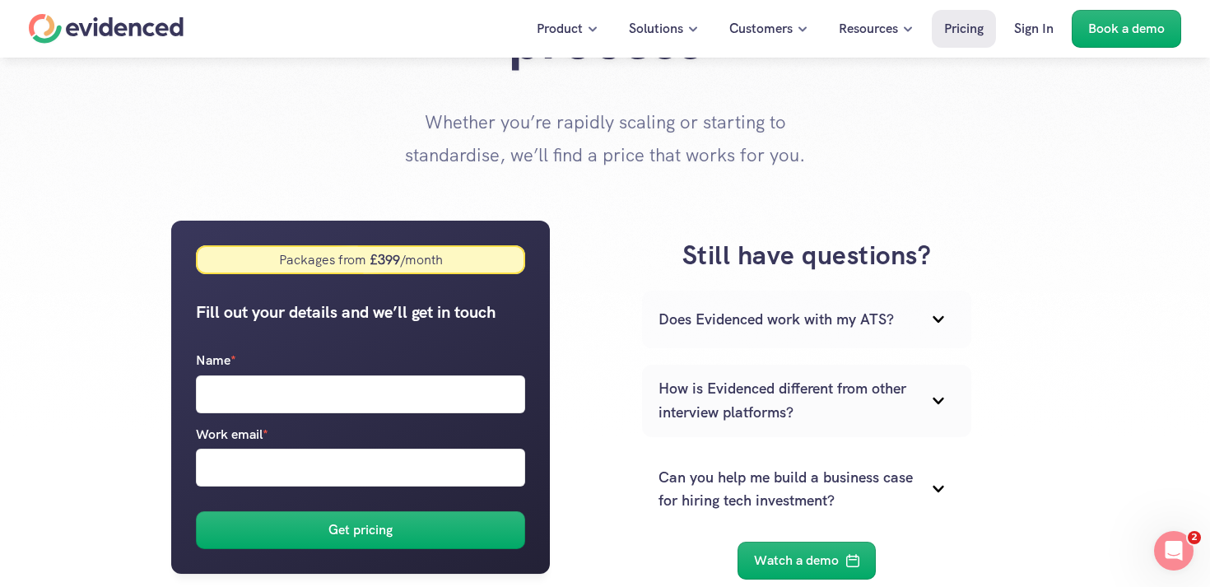
click at [879, 340] on div "Does Evidenced work with my ATS?" at bounding box center [806, 320] width 329 height 58
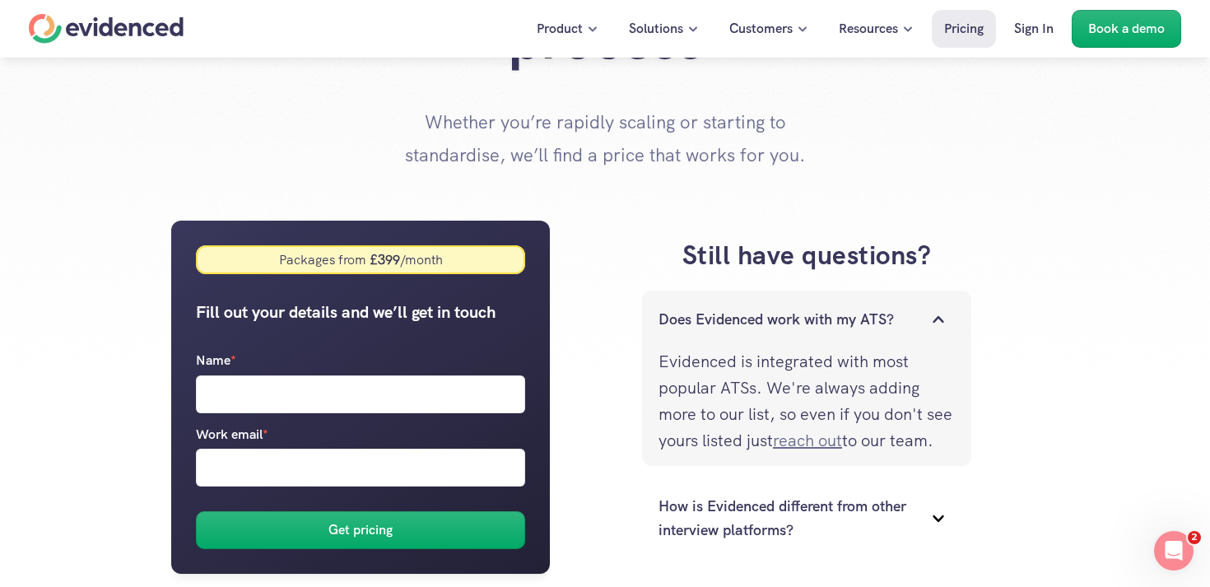
click at [842, 442] on link "reach out" at bounding box center [807, 440] width 69 height 21
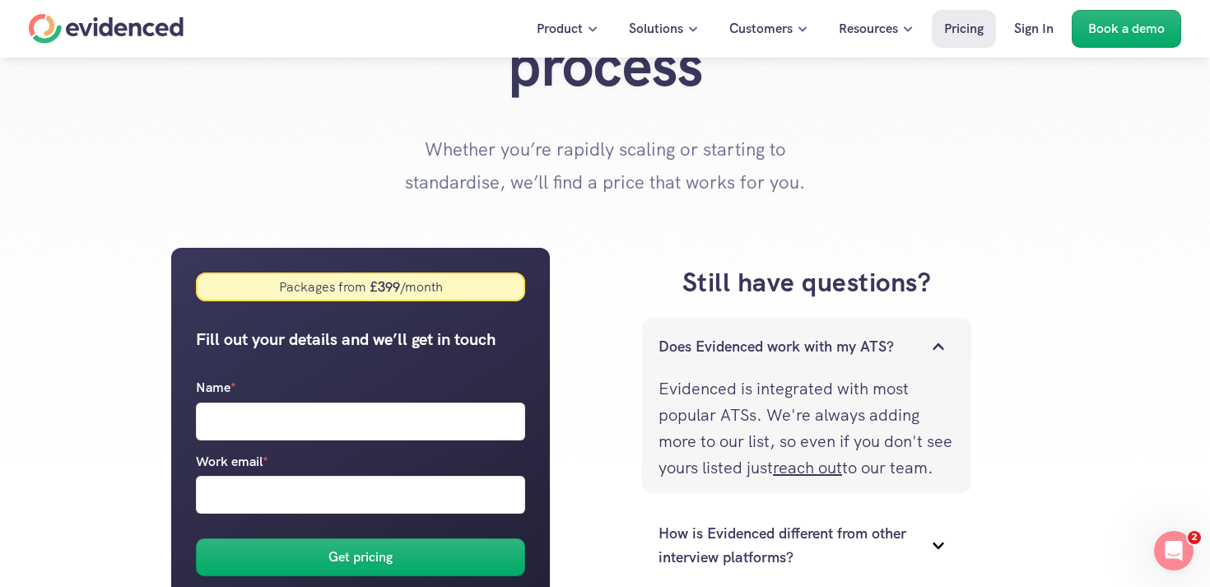
click at [756, 32] on p "Customers" at bounding box center [760, 28] width 63 height 21
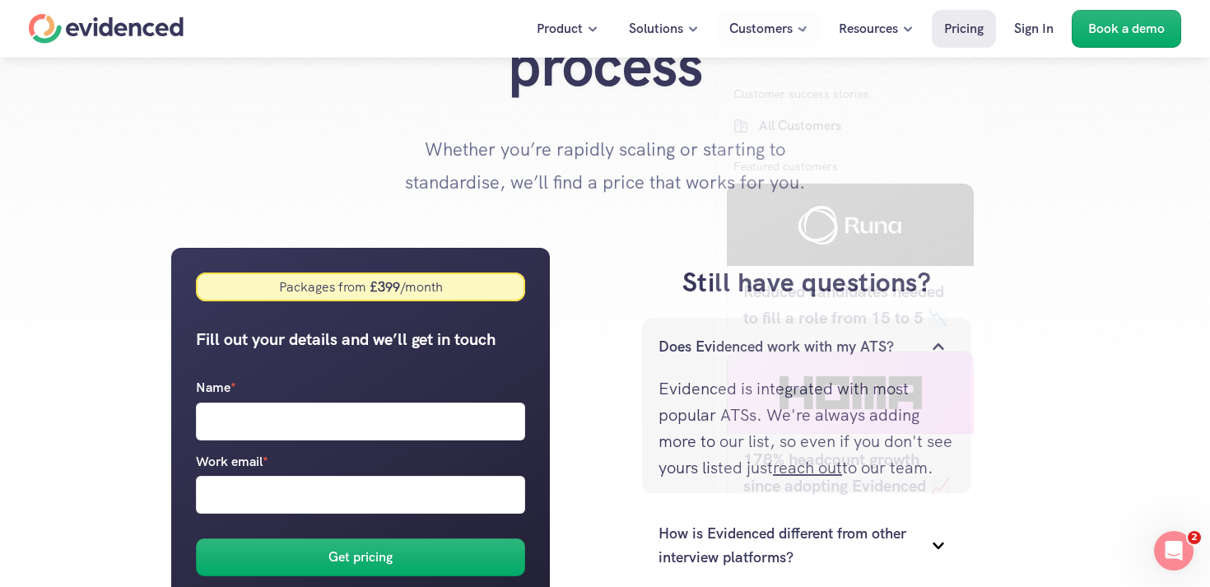
click at [756, 32] on p "Customers" at bounding box center [760, 28] width 63 height 21
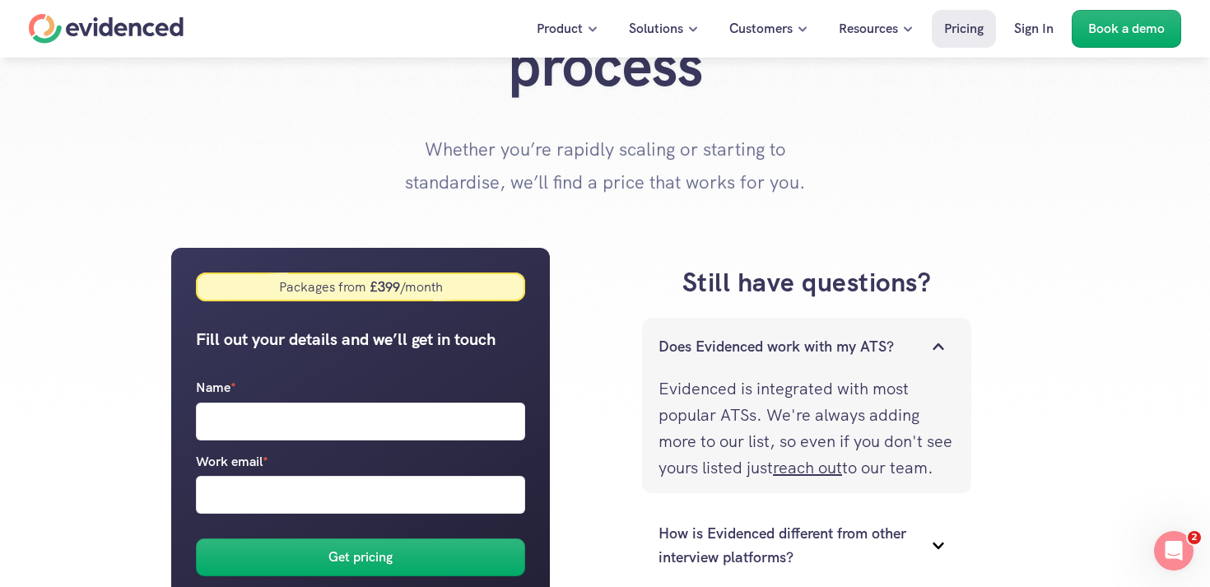
click at [660, 323] on div "Does Evidenced work with my ATS?" at bounding box center [806, 347] width 329 height 58
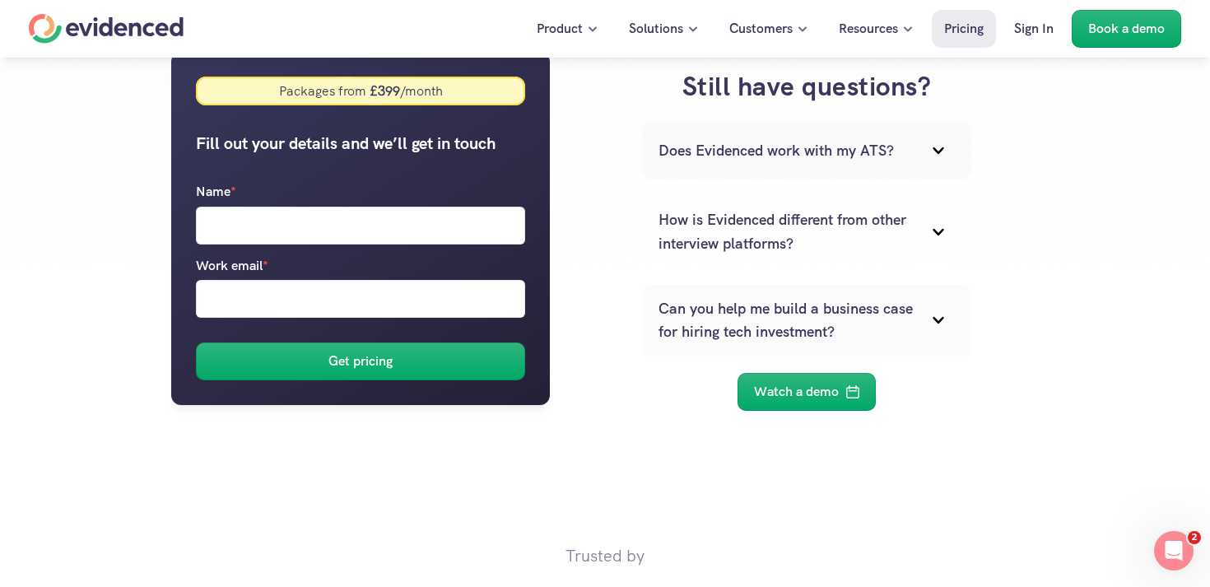
scroll to position [314, 0]
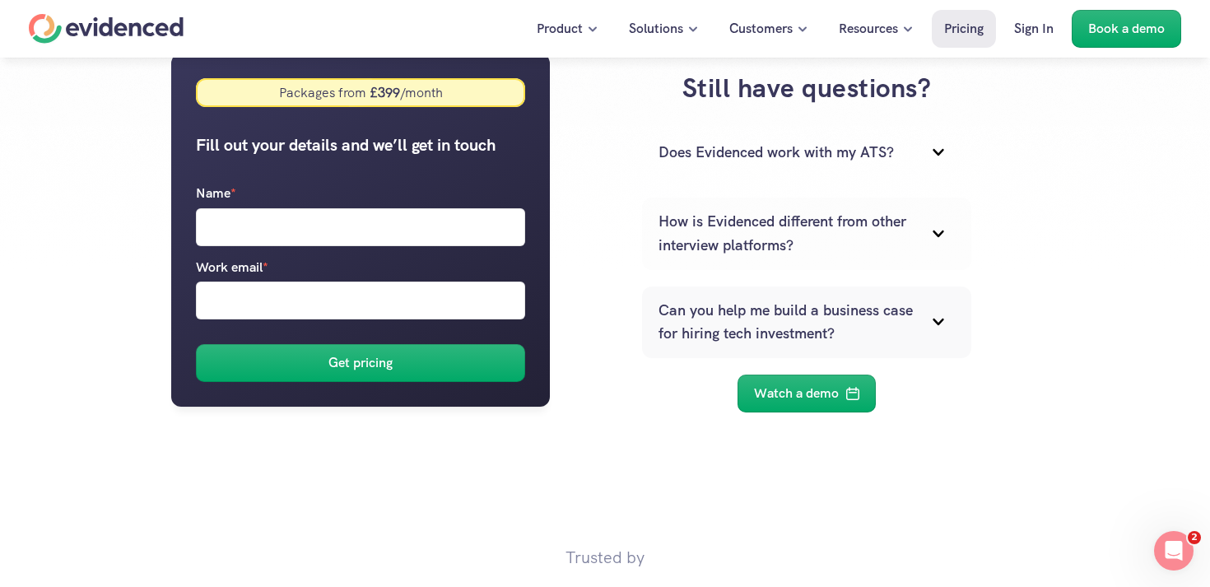
click at [827, 207] on div "How is Evidenced different from other interview platforms?" at bounding box center [806, 234] width 329 height 72
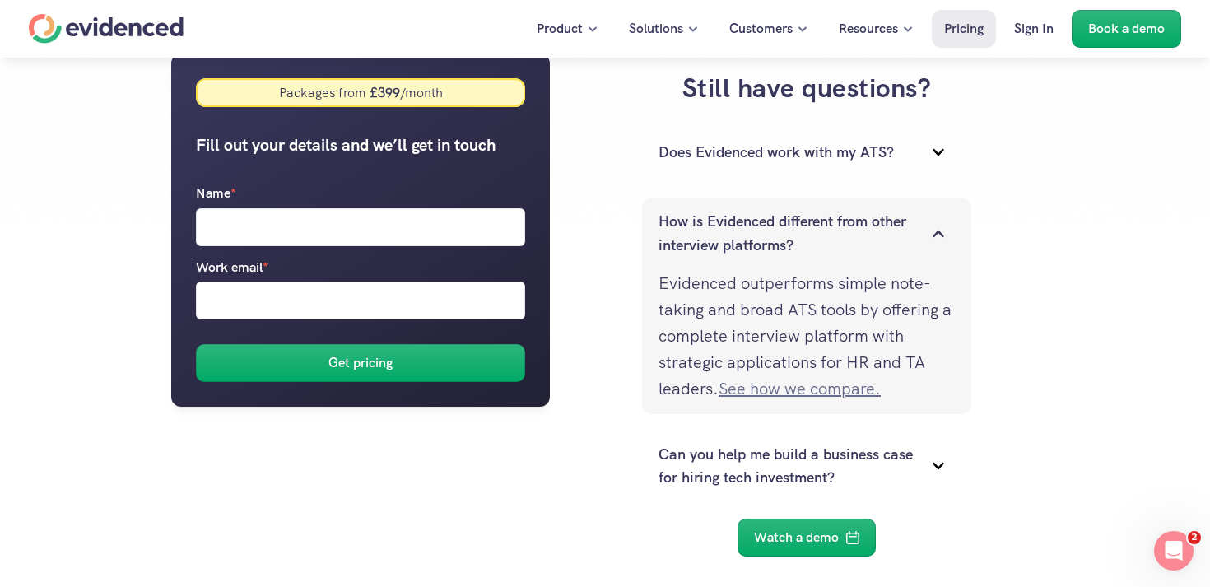
click at [812, 394] on link "See how we compare." at bounding box center [799, 388] width 162 height 21
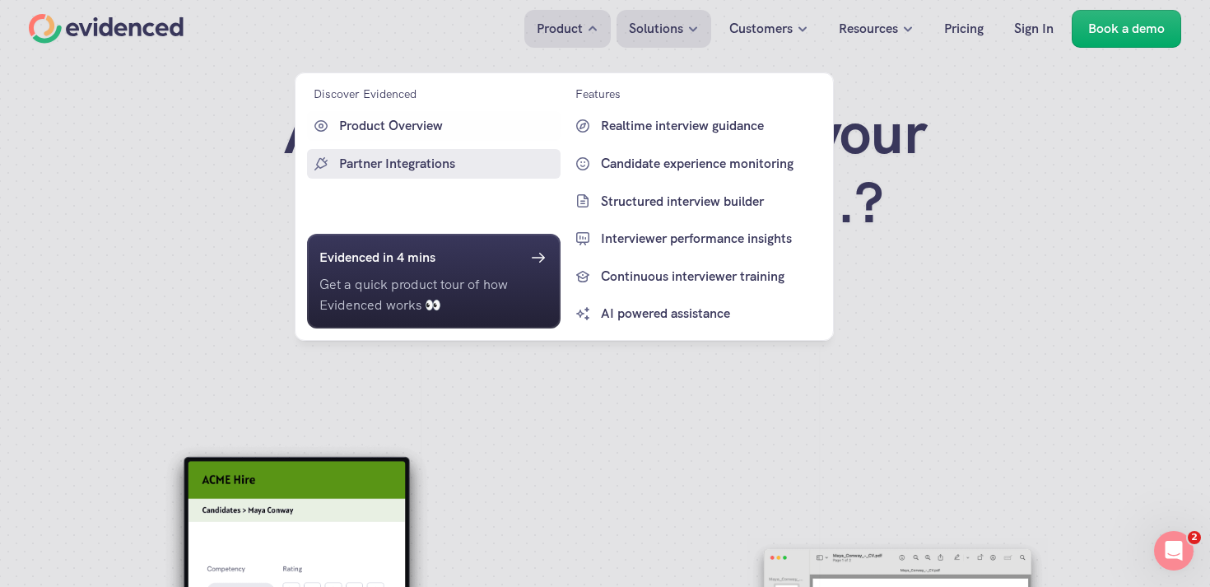
click at [405, 156] on p "Partner Integrations" at bounding box center [447, 163] width 217 height 21
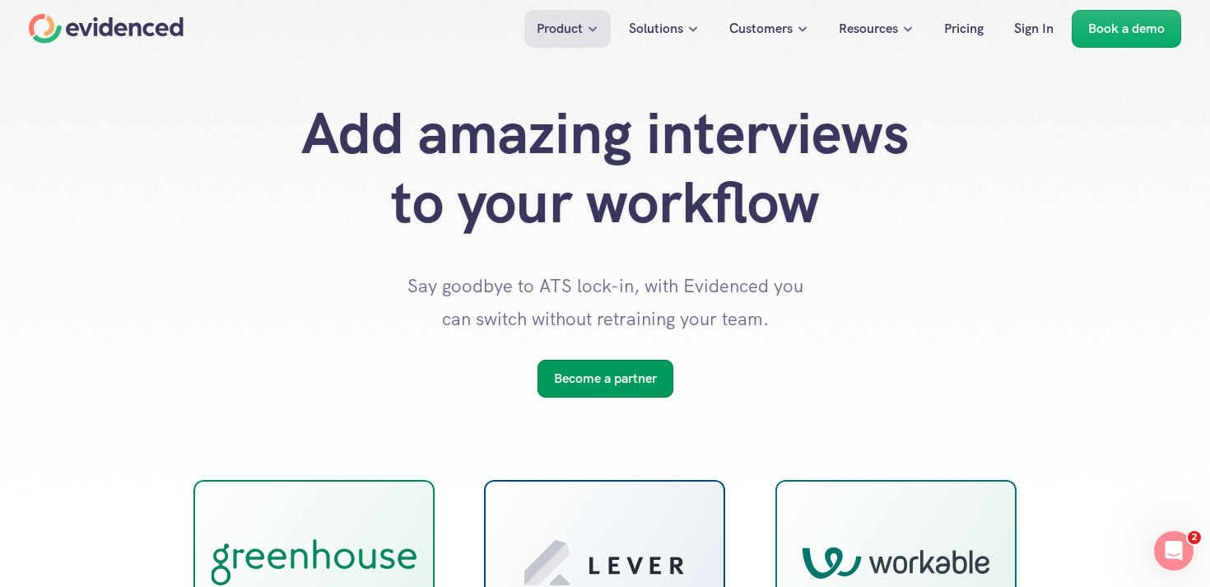
click at [590, 390] on link "Become a partner" at bounding box center [605, 379] width 136 height 38
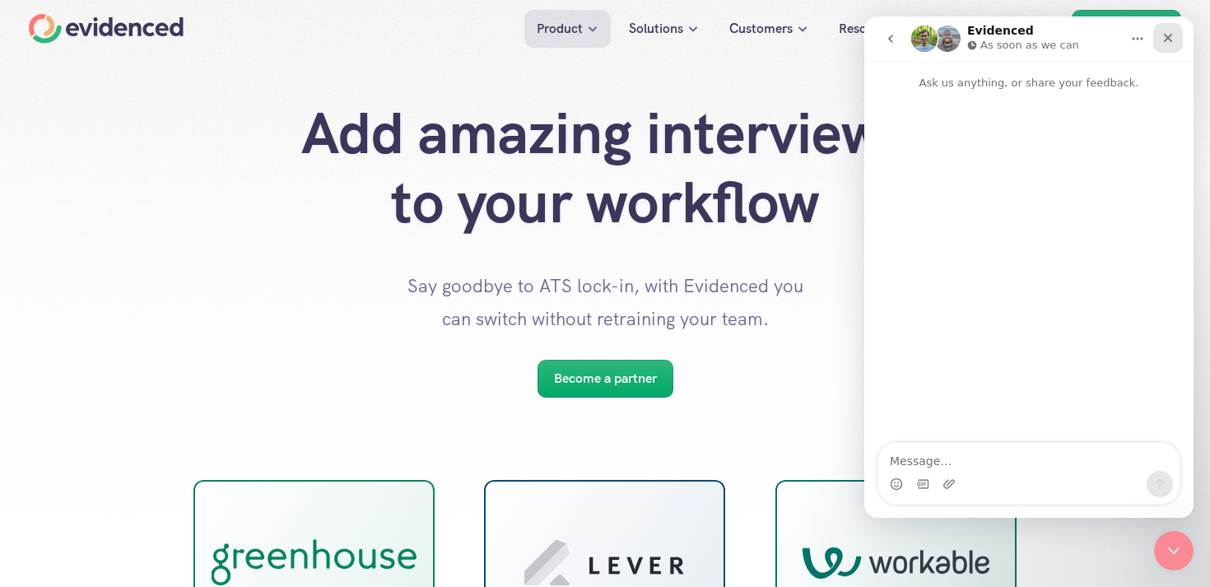
click at [1164, 39] on icon "Close" at bounding box center [1167, 37] width 13 height 13
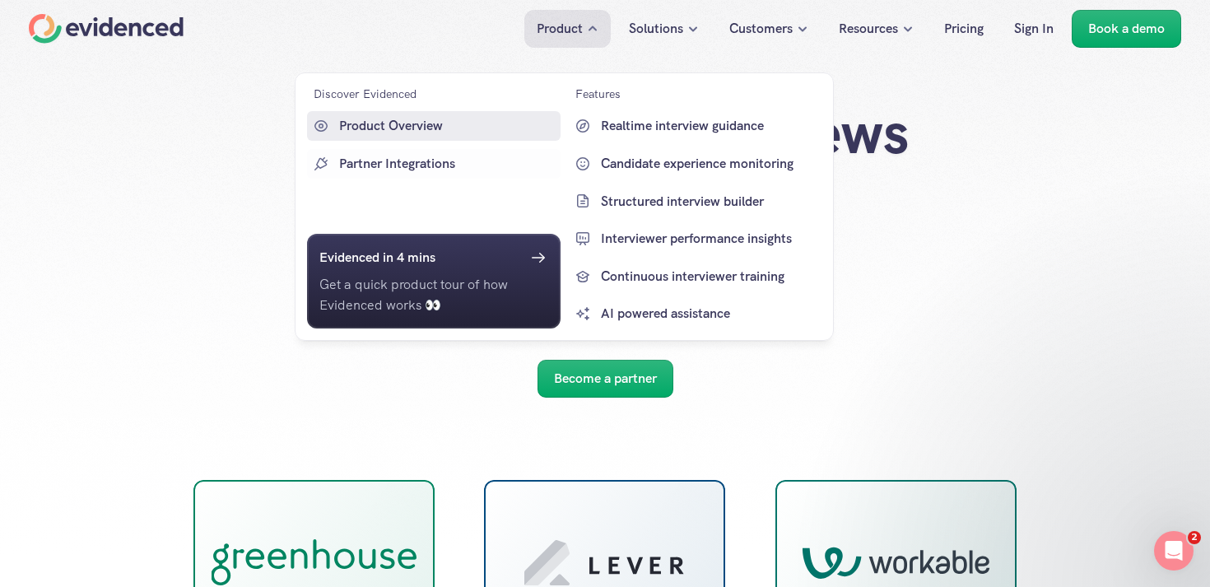
click at [405, 131] on p "Product Overview" at bounding box center [447, 125] width 217 height 21
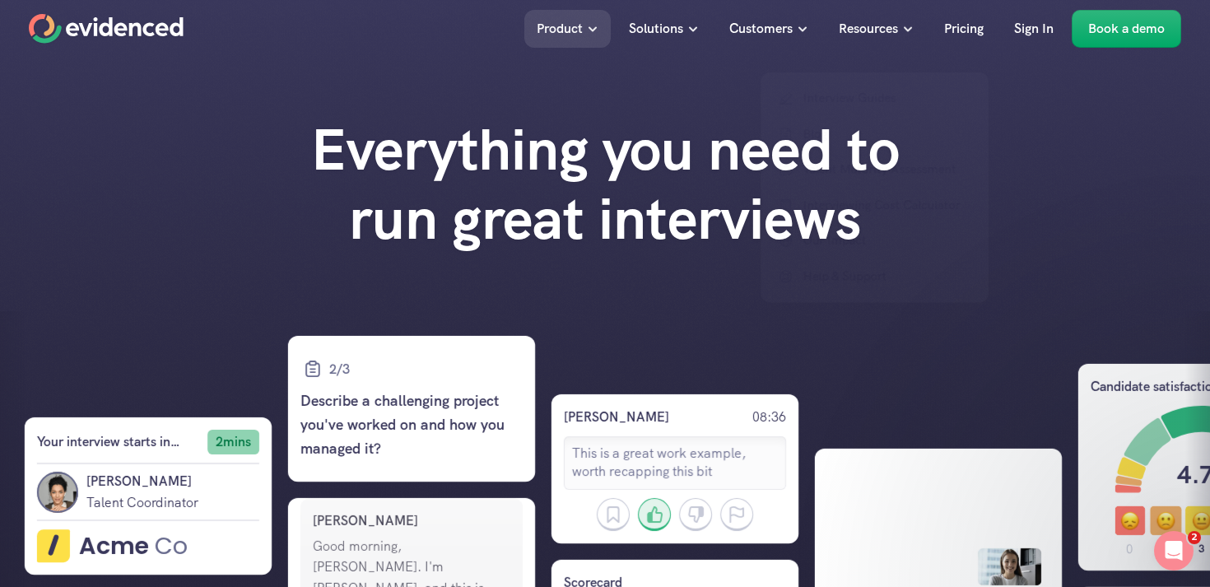
click at [1042, 153] on div "Everything you need to run great interviews" at bounding box center [605, 200] width 1210 height 171
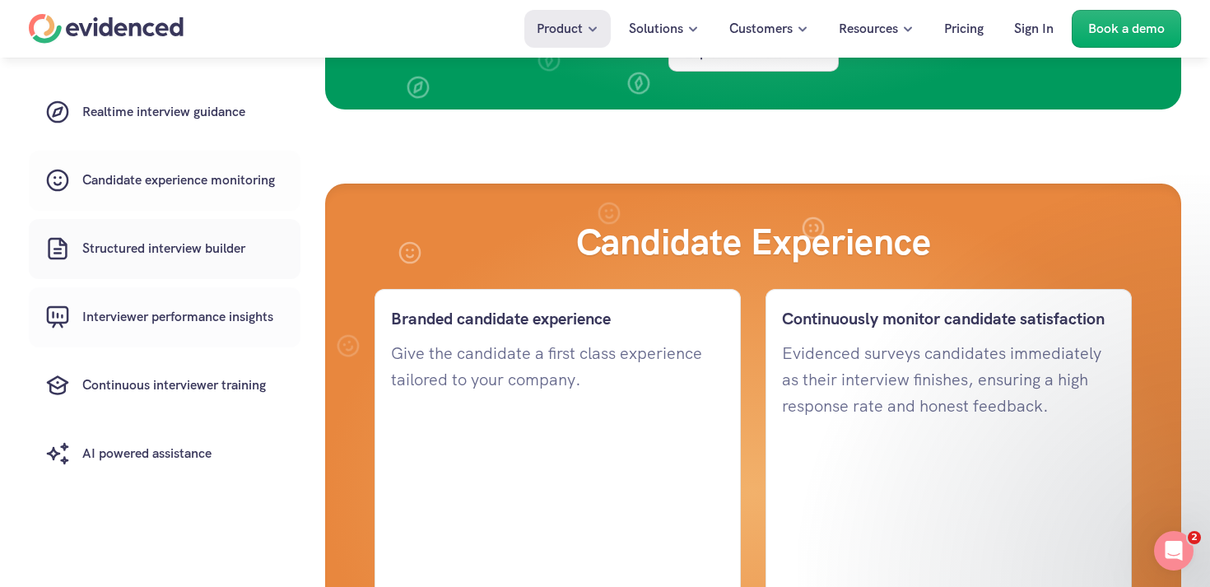
scroll to position [1597, 0]
